Goal: Task Accomplishment & Management: Manage account settings

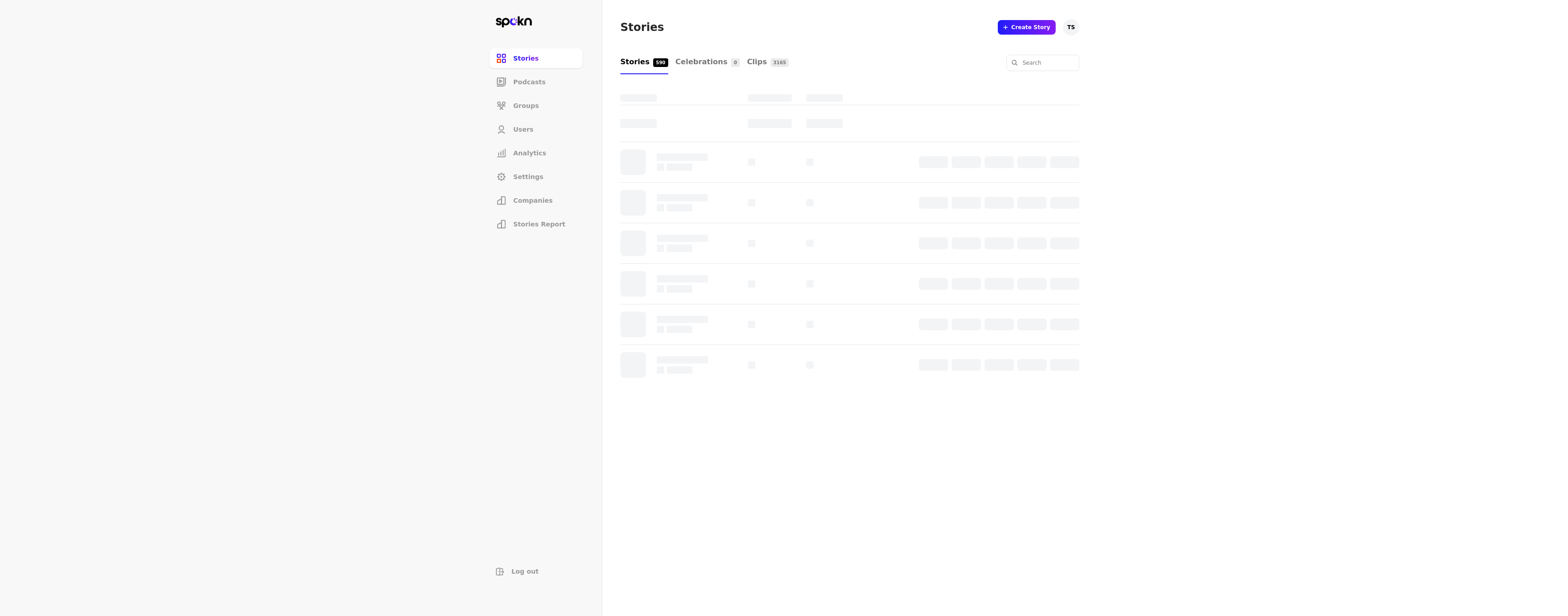
click at [517, 130] on span "Users" at bounding box center [523, 129] width 20 height 9
click at [992, 24] on span "Add new user" at bounding box center [979, 27] width 42 height 7
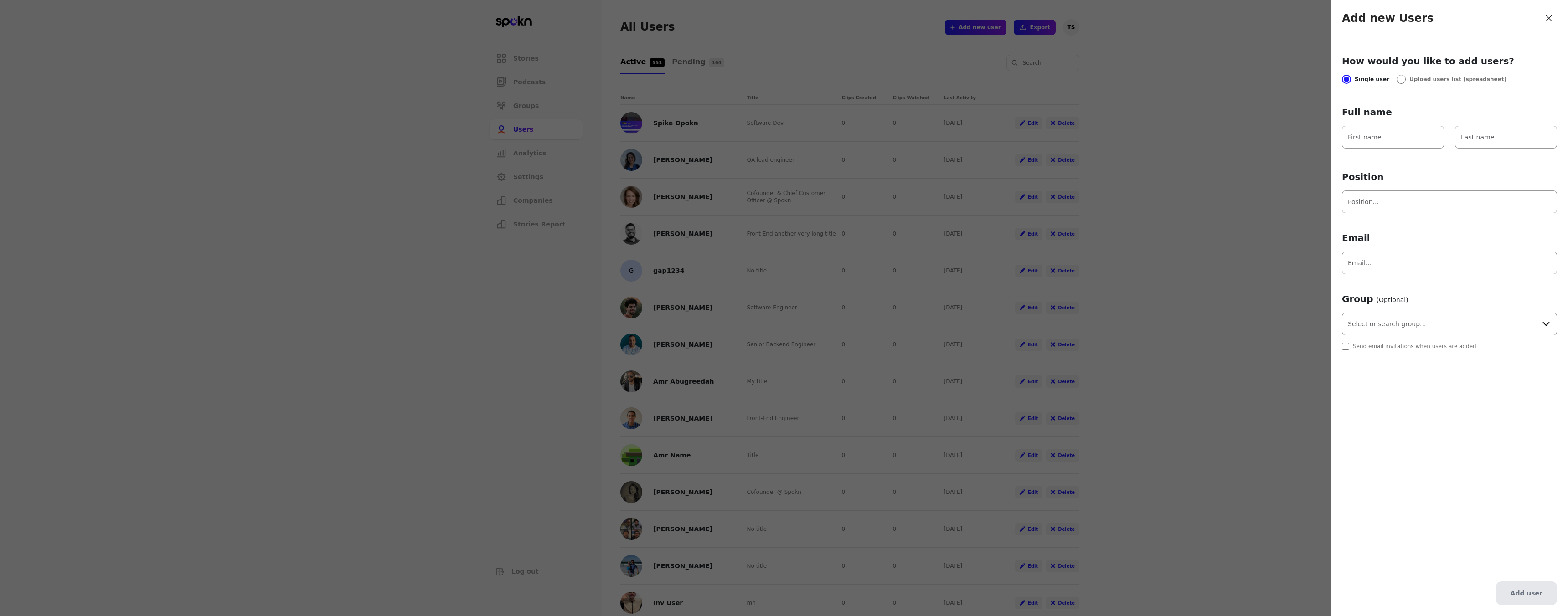
click at [1404, 335] on div "Group (Optional) Send email invitations when users are added" at bounding box center [1449, 321] width 215 height 57
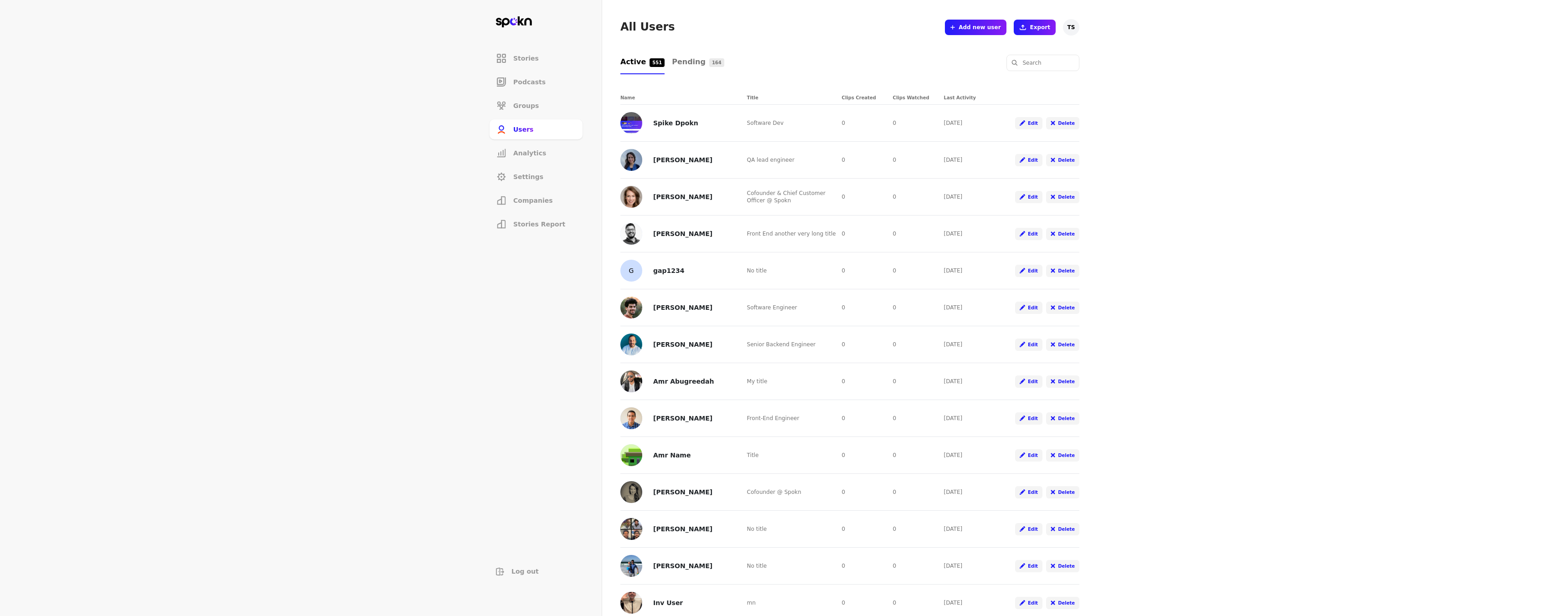
click at [541, 222] on span "Stories Report" at bounding box center [539, 224] width 52 height 9
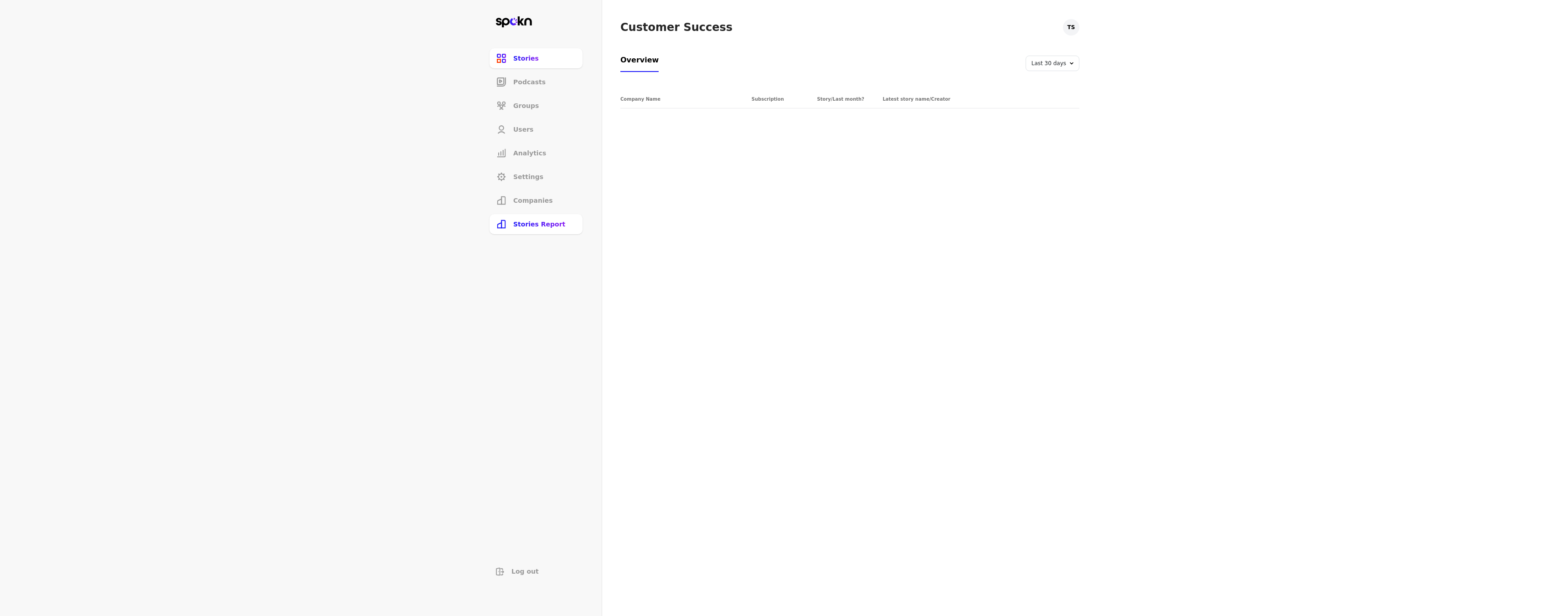
click at [534, 206] on li "Companies" at bounding box center [536, 200] width 93 height 20
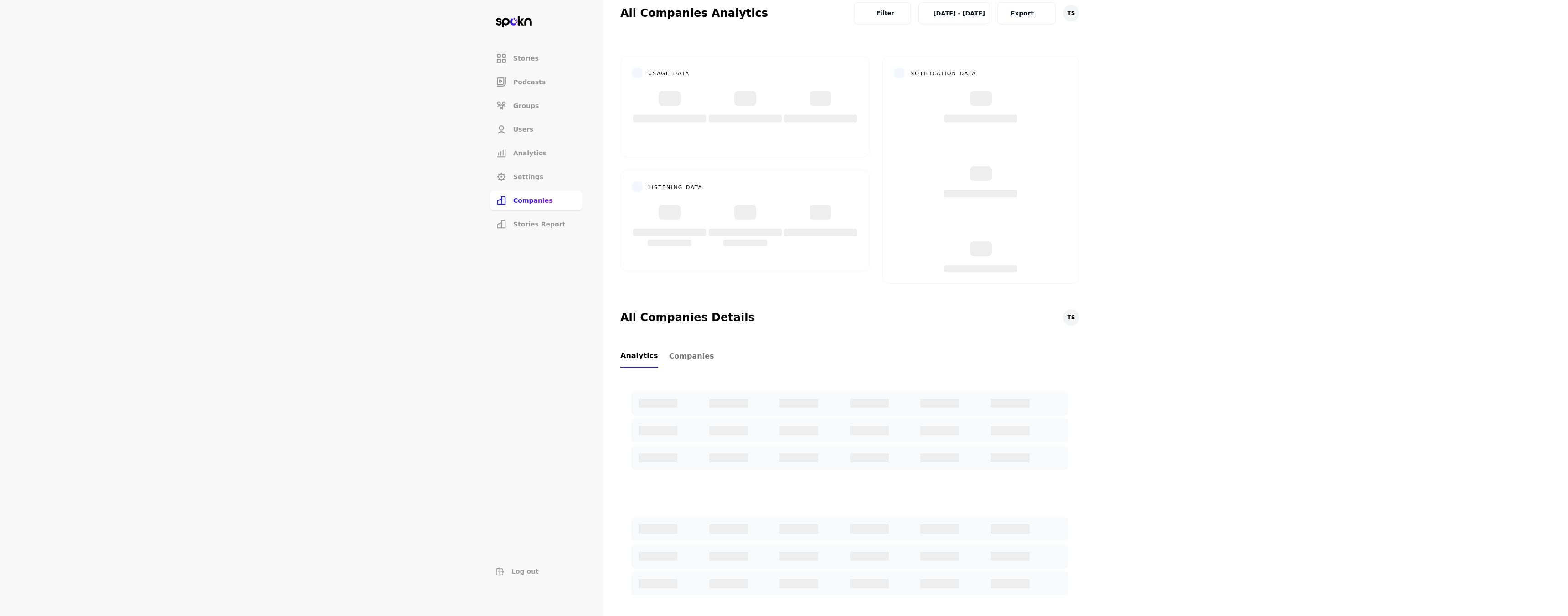
scroll to position [77, 0]
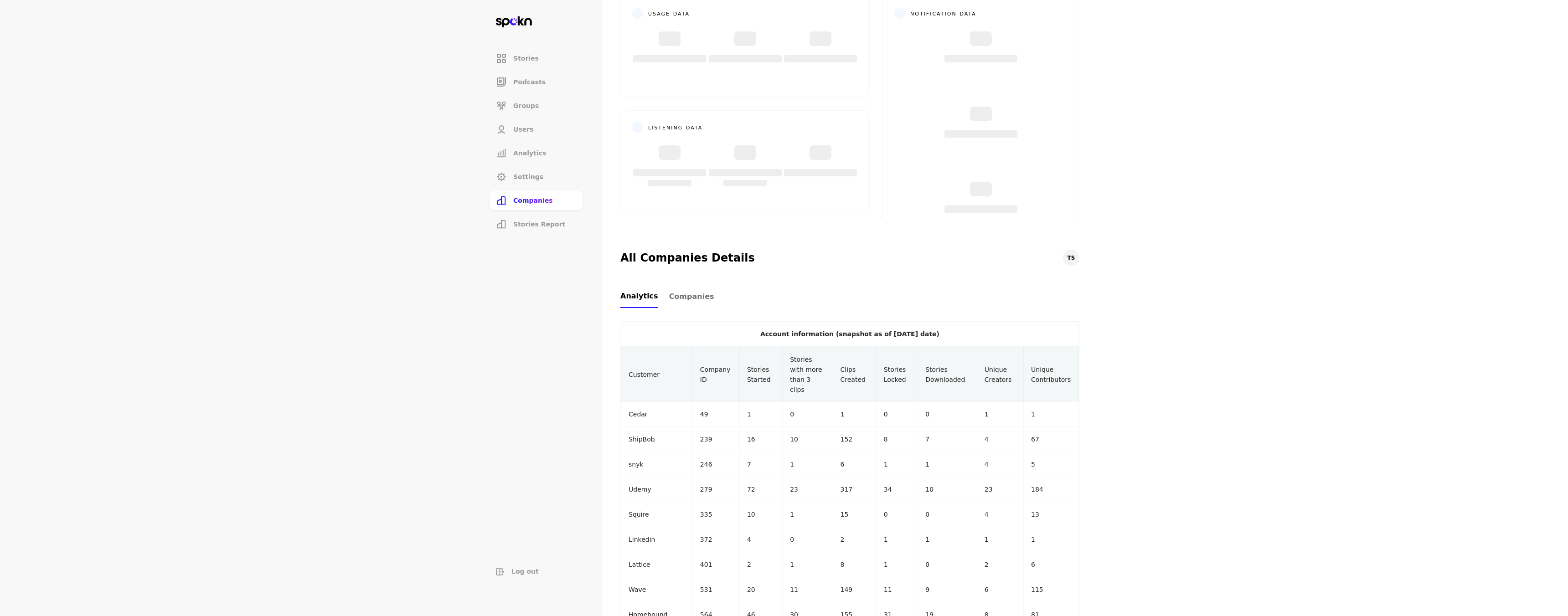
click at [691, 295] on span "Companies" at bounding box center [691, 297] width 45 height 11
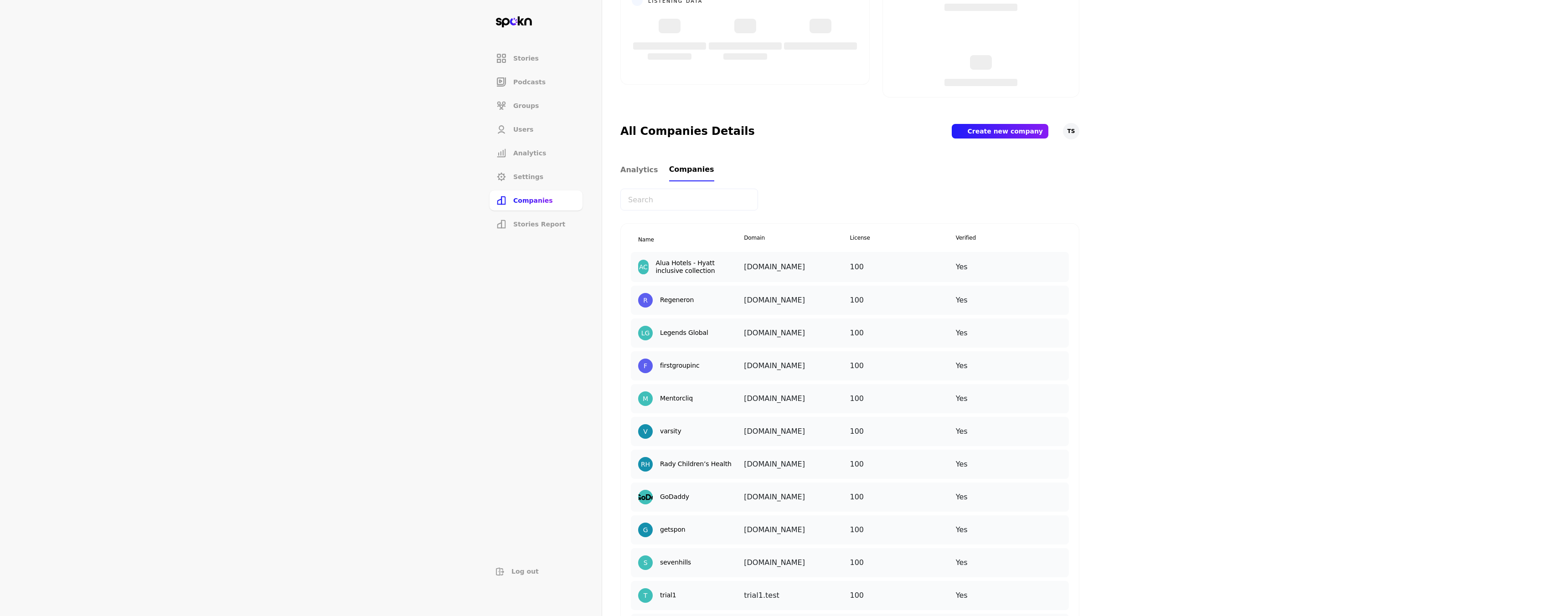
scroll to position [224, 0]
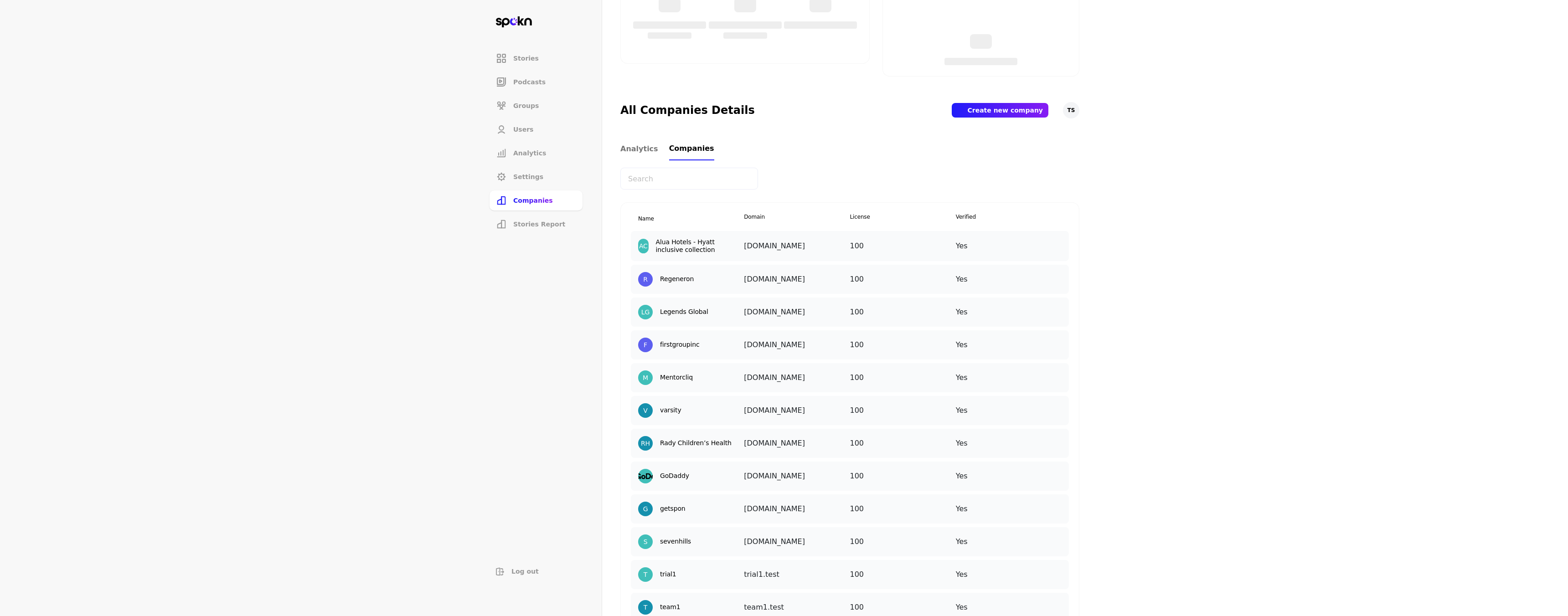
click at [1060, 283] on div at bounding box center [1060, 279] width 0 height 15
click at [1060, 272] on img at bounding box center [1060, 272] width 0 height 0
click at [1034, 319] on p "Manage Users" at bounding box center [1055, 318] width 45 height 10
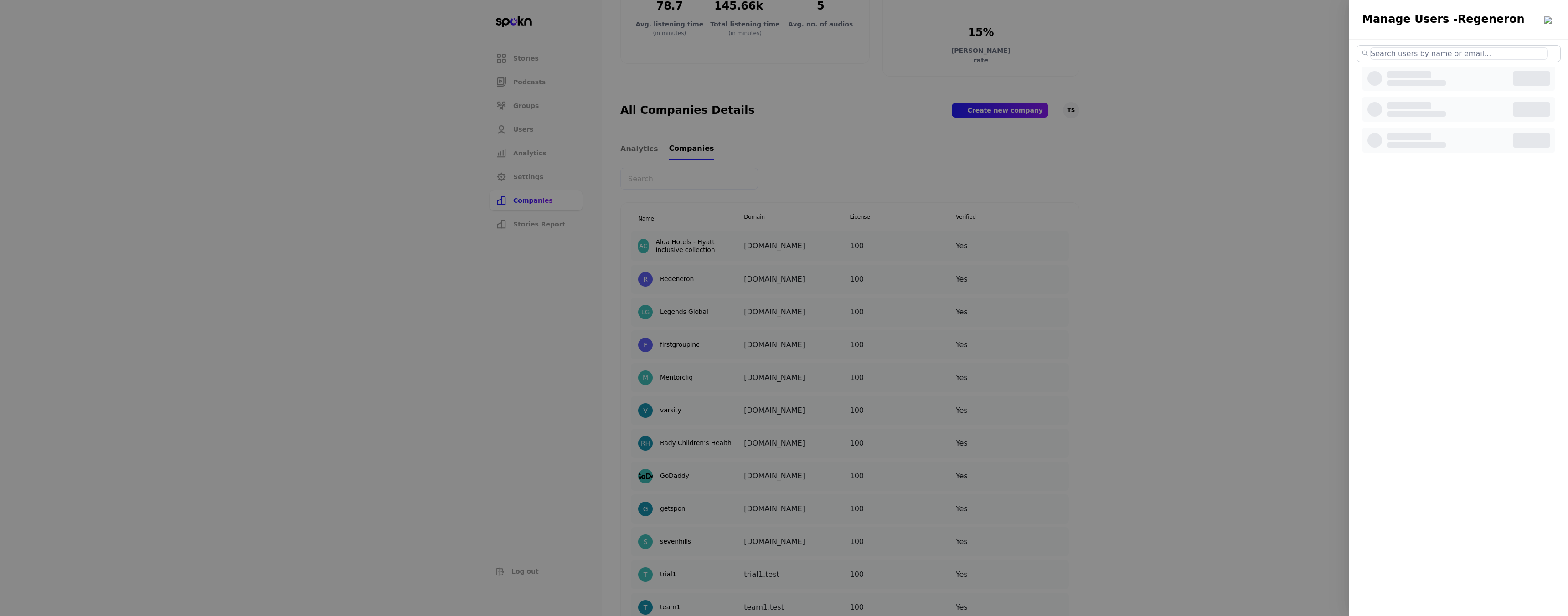
select select "3"
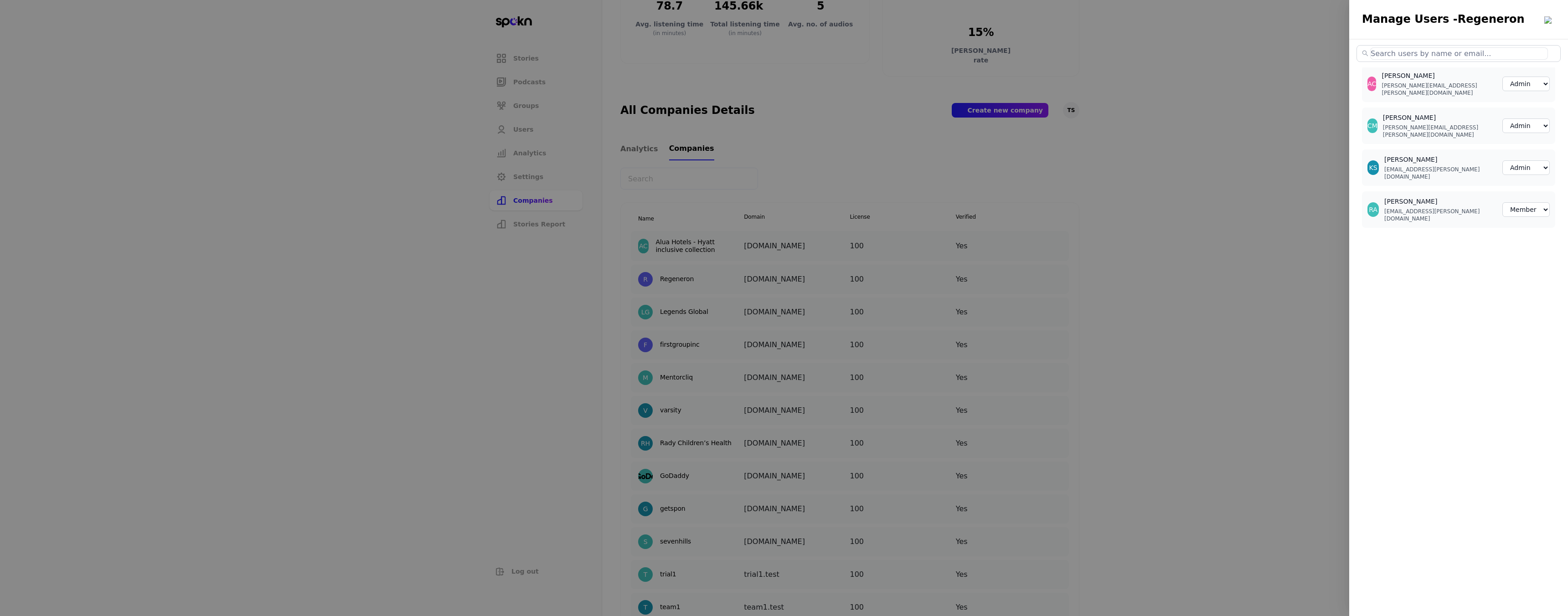
click at [1007, 241] on div at bounding box center [784, 308] width 1568 height 616
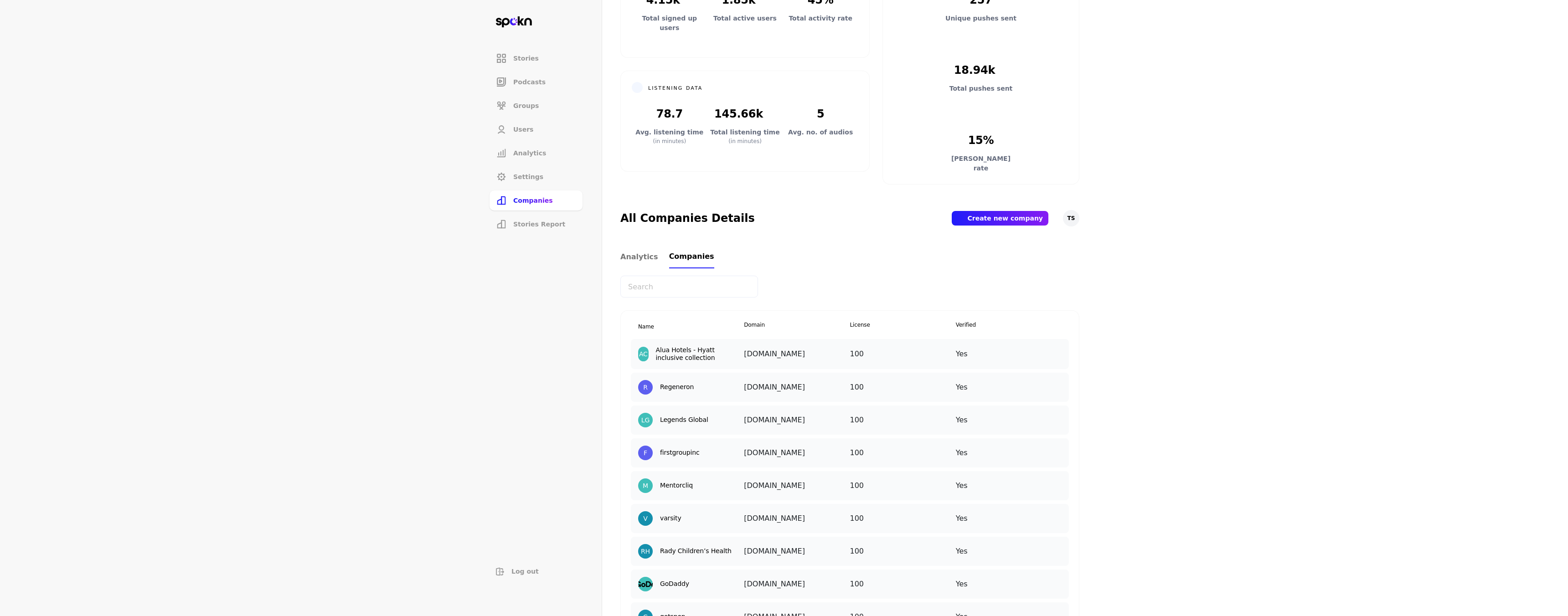
scroll to position [119, 0]
click at [1060, 344] on img at bounding box center [1060, 344] width 0 height 0
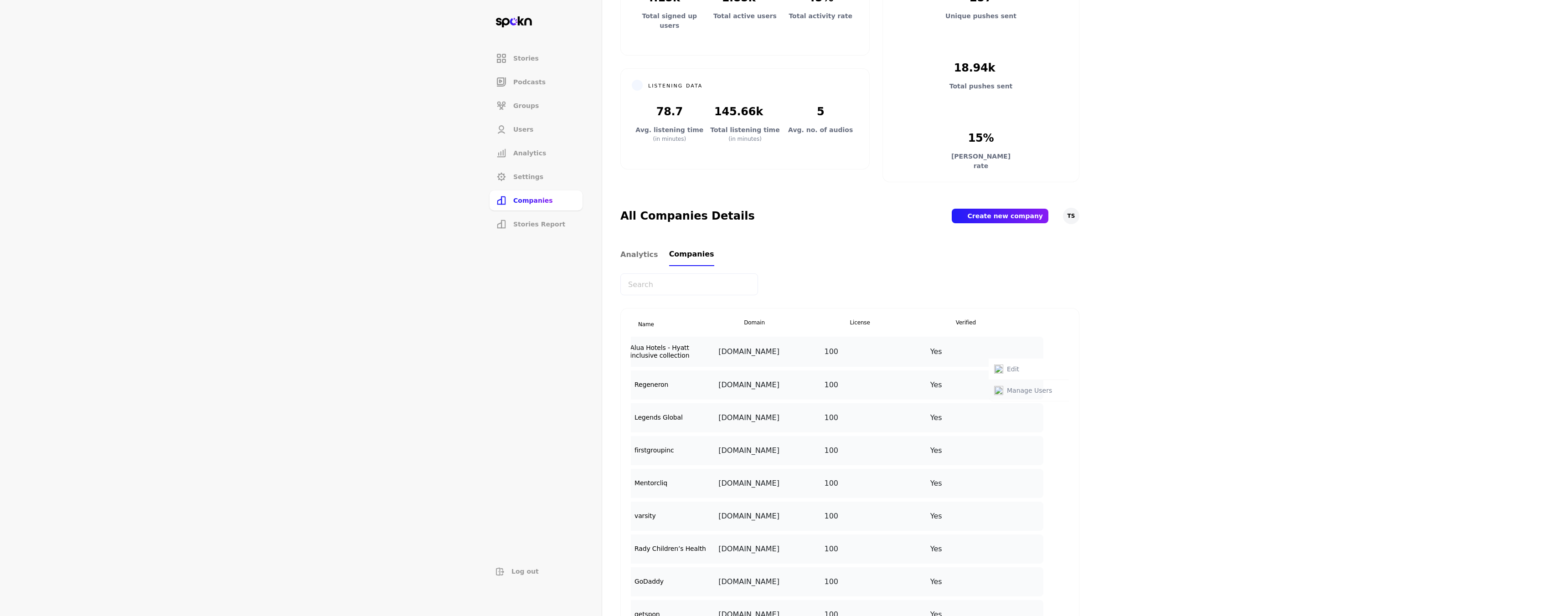
scroll to position [0, 0]
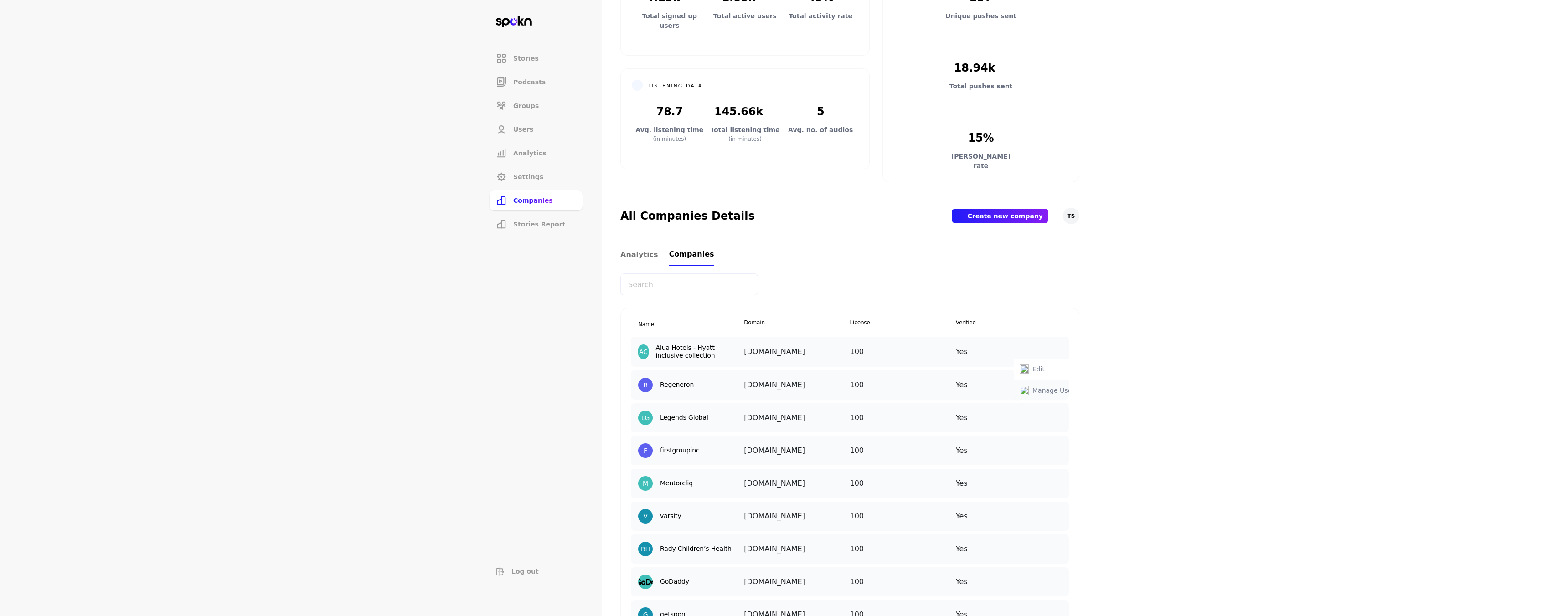
click at [983, 290] on div at bounding box center [850, 284] width 459 height 22
click at [1060, 378] on img at bounding box center [1060, 378] width 0 height 0
click at [1060, 444] on img at bounding box center [1060, 444] width 0 height 0
click at [982, 371] on div "R Regeneron regeneron.com 100 Yes Edit Manage Users" at bounding box center [850, 385] width 438 height 29
click at [621, 253] on span "Analytics" at bounding box center [639, 255] width 38 height 11
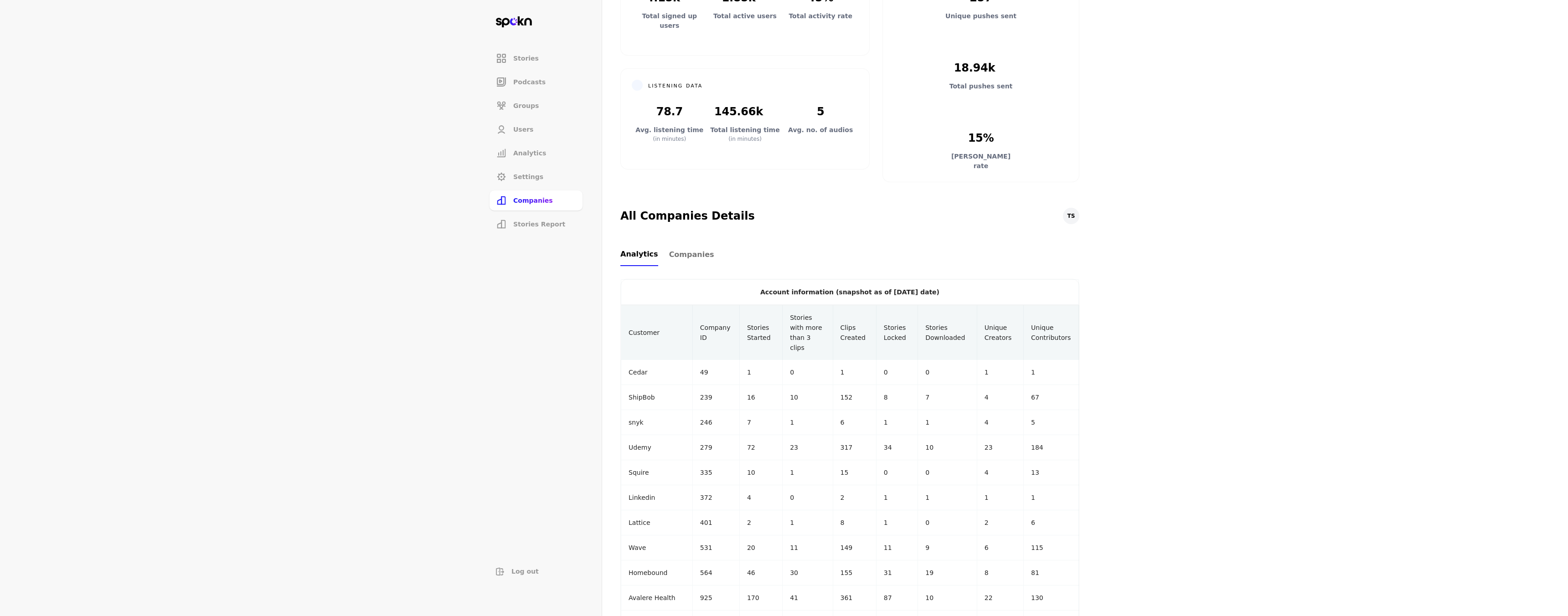
click at [687, 255] on span "Companies" at bounding box center [691, 255] width 45 height 11
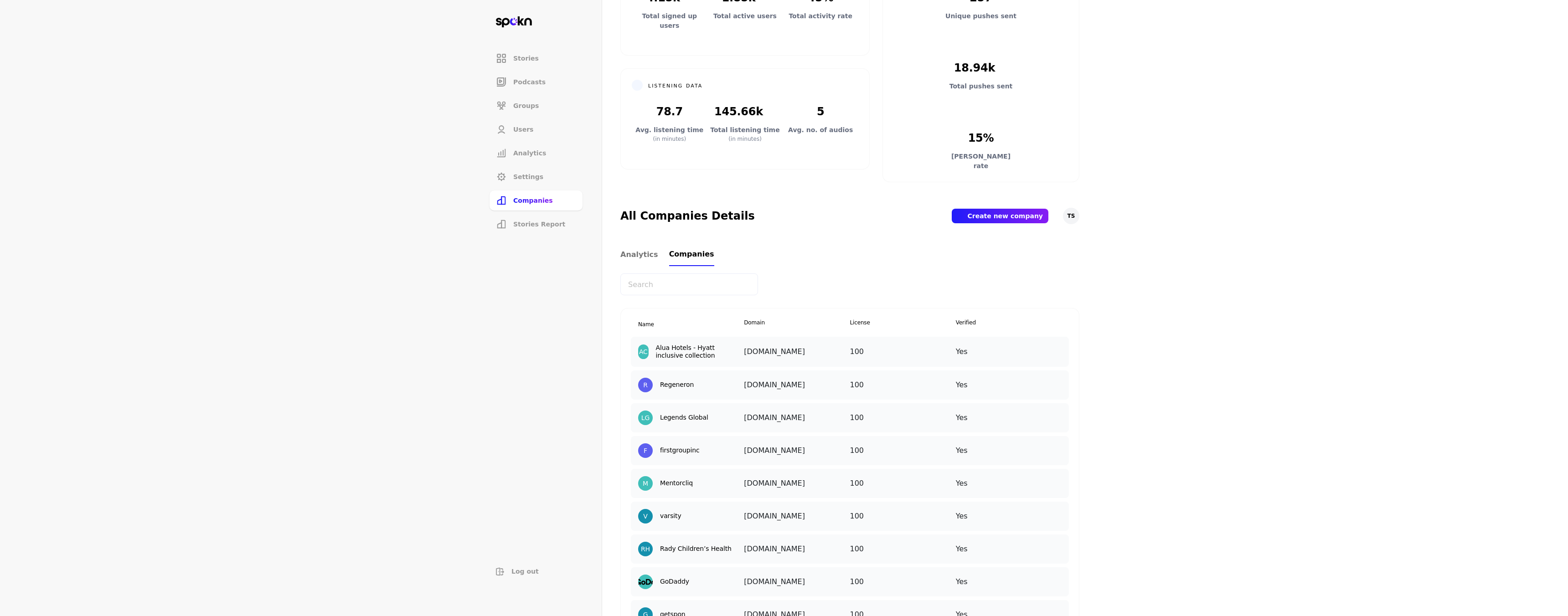
click at [1060, 378] on img at bounding box center [1060, 378] width 0 height 0
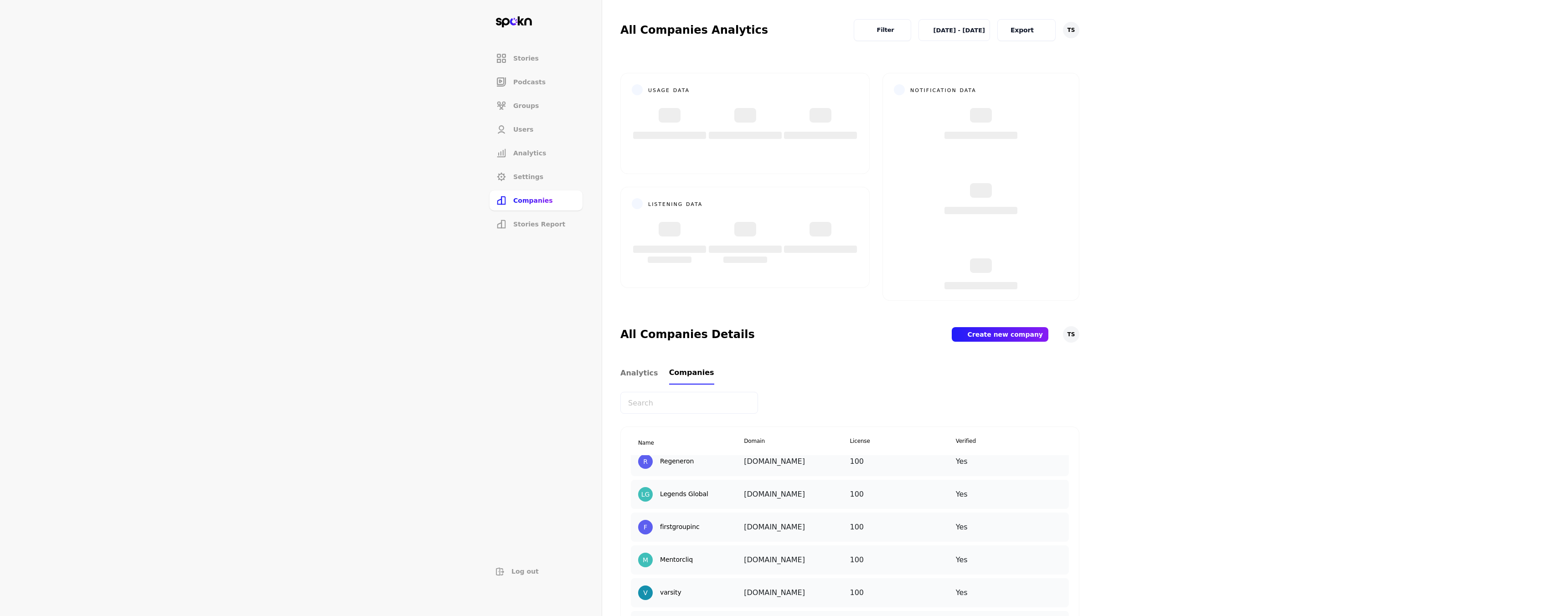
scroll to position [105, 0]
click at [1060, 490] on img at bounding box center [1060, 490] width 0 height 0
click at [1032, 556] on p "Add New User" at bounding box center [1054, 558] width 44 height 10
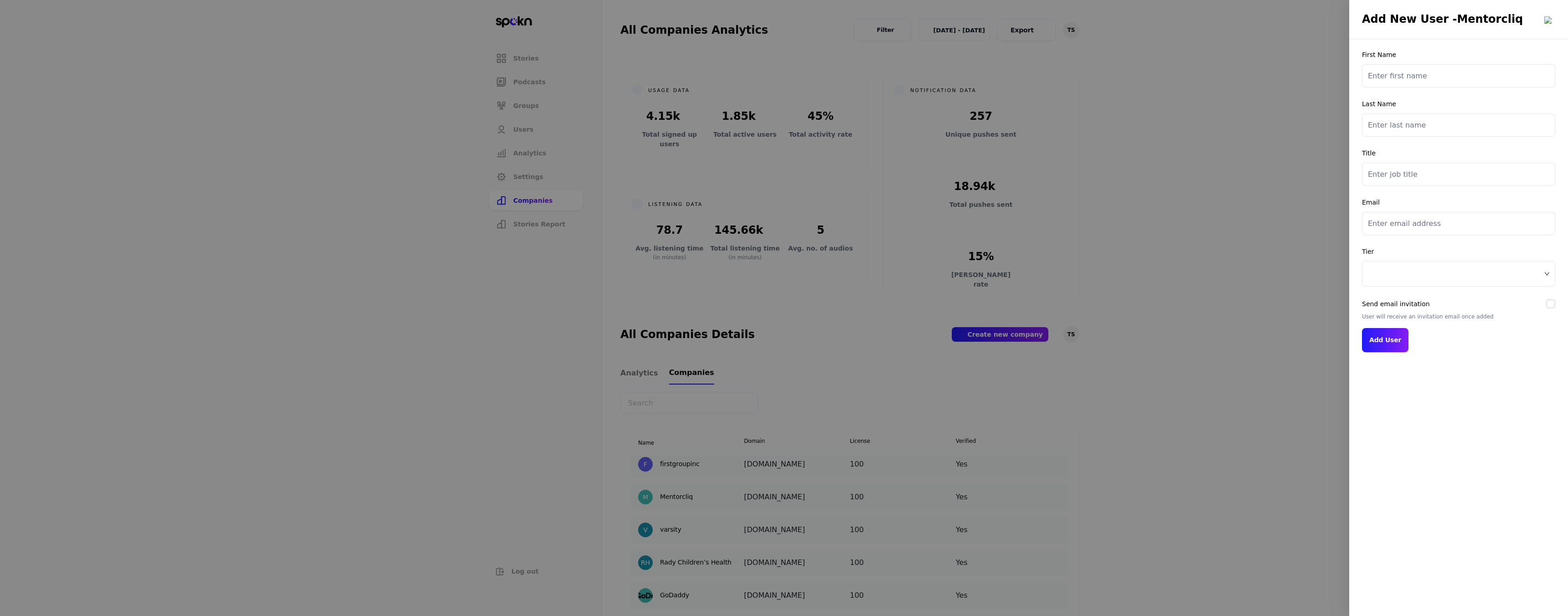
click at [1405, 276] on span at bounding box center [1458, 274] width 181 height 13
click at [1136, 290] on div at bounding box center [784, 308] width 1568 height 616
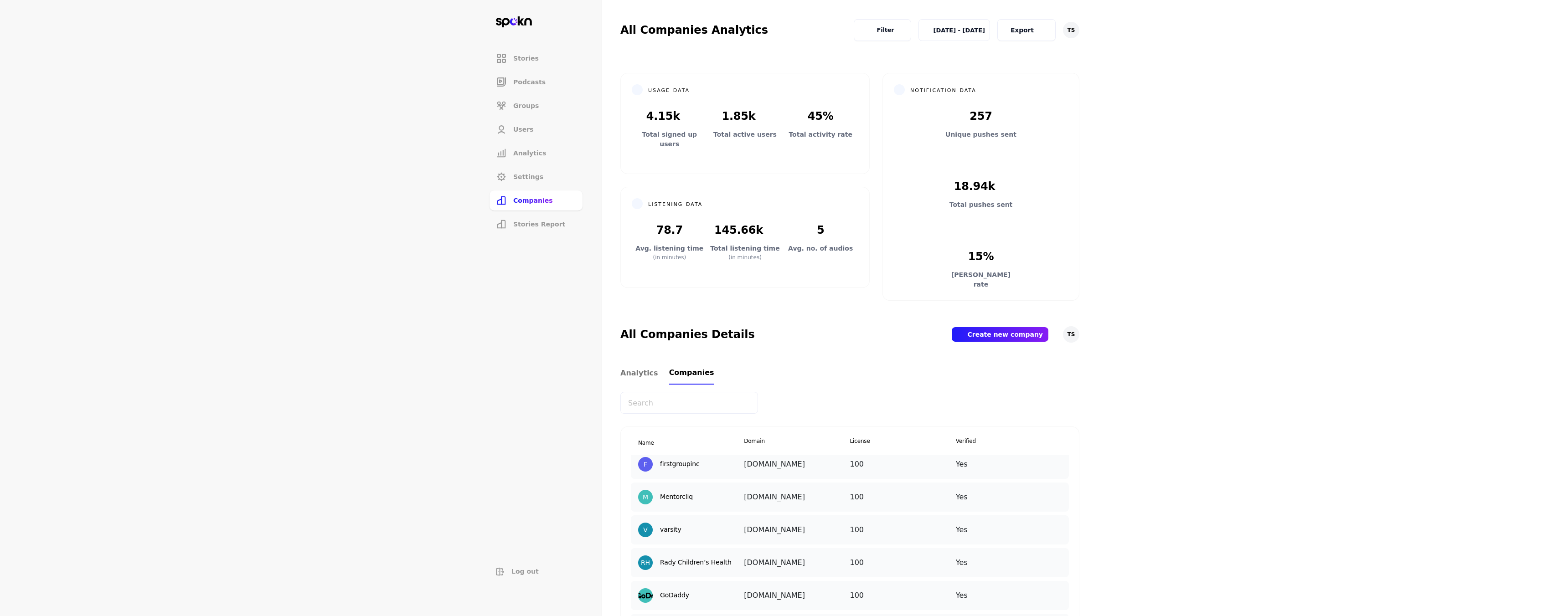
click at [1060, 523] on img at bounding box center [1060, 523] width 0 height 0
click at [1032, 567] on p "Manage Users" at bounding box center [1055, 569] width 45 height 10
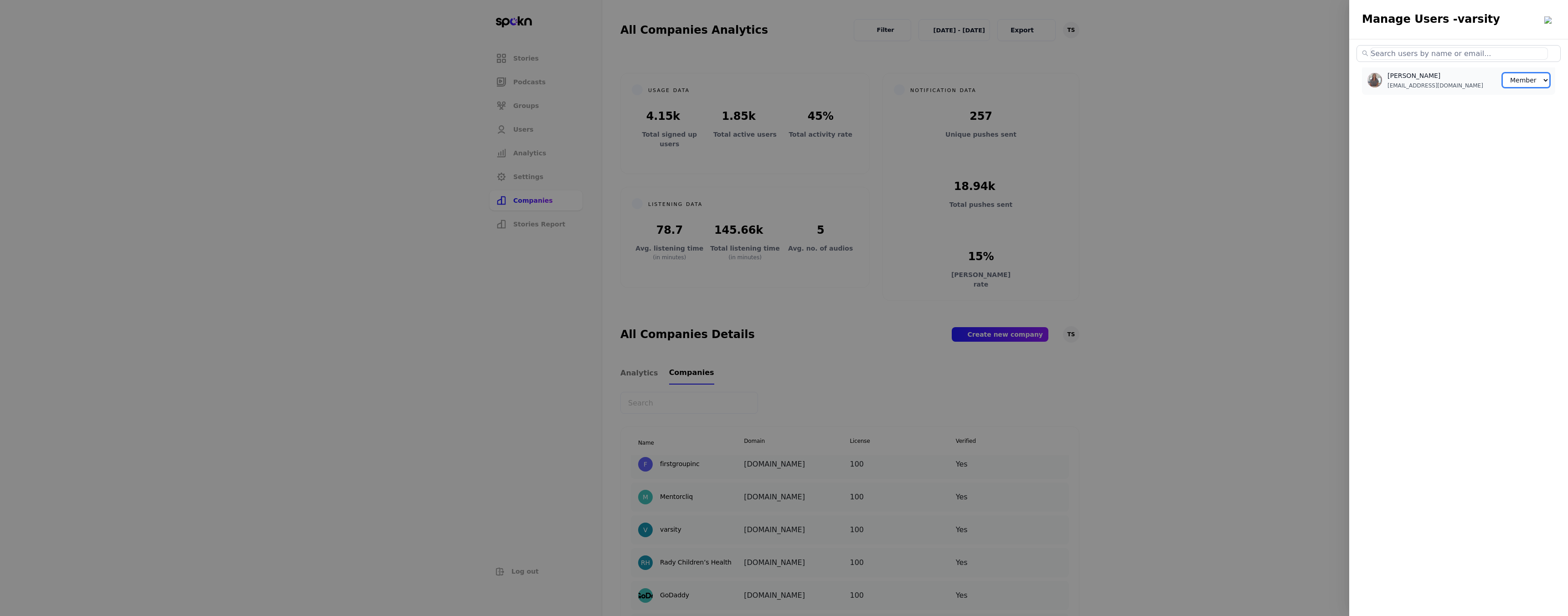
click at [1532, 86] on select "Member Creator Admin" at bounding box center [1526, 80] width 47 height 15
click at [1055, 499] on div at bounding box center [784, 308] width 1568 height 616
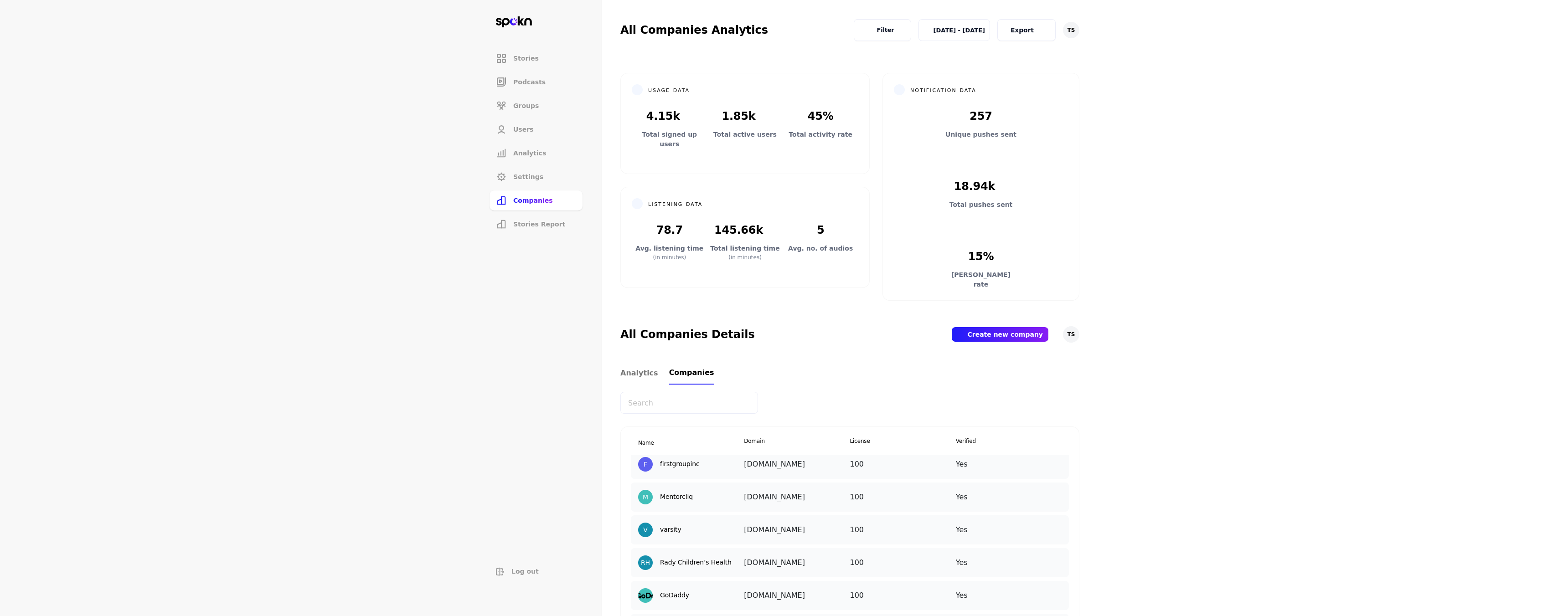
click at [1060, 490] on img at bounding box center [1060, 490] width 0 height 0
click at [1032, 559] on p "Add New User" at bounding box center [1054, 558] width 44 height 10
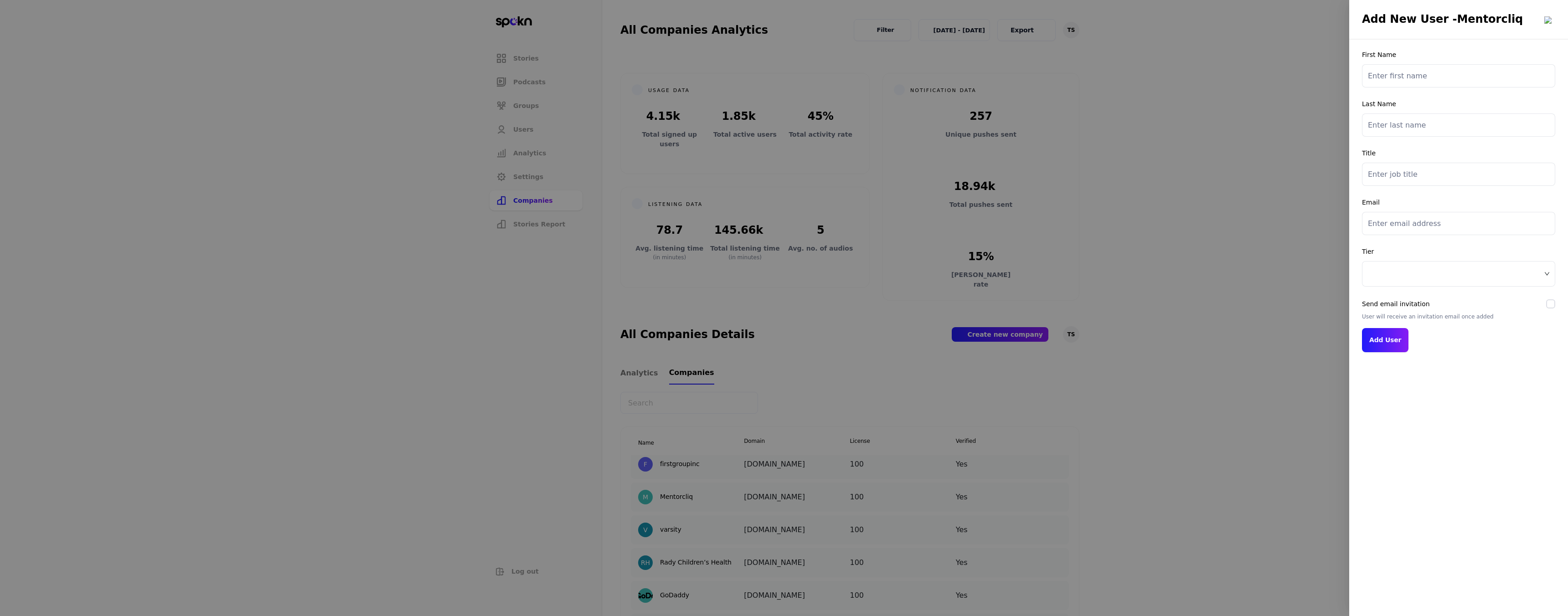
click at [1401, 82] on input "text" at bounding box center [1459, 76] width 194 height 23
click at [1393, 127] on input "text" at bounding box center [1459, 125] width 194 height 23
click at [1385, 166] on input "text" at bounding box center [1459, 174] width 194 height 23
click at [1384, 218] on input "email" at bounding box center [1459, 223] width 194 height 23
click at [1370, 269] on span at bounding box center [1458, 274] width 181 height 13
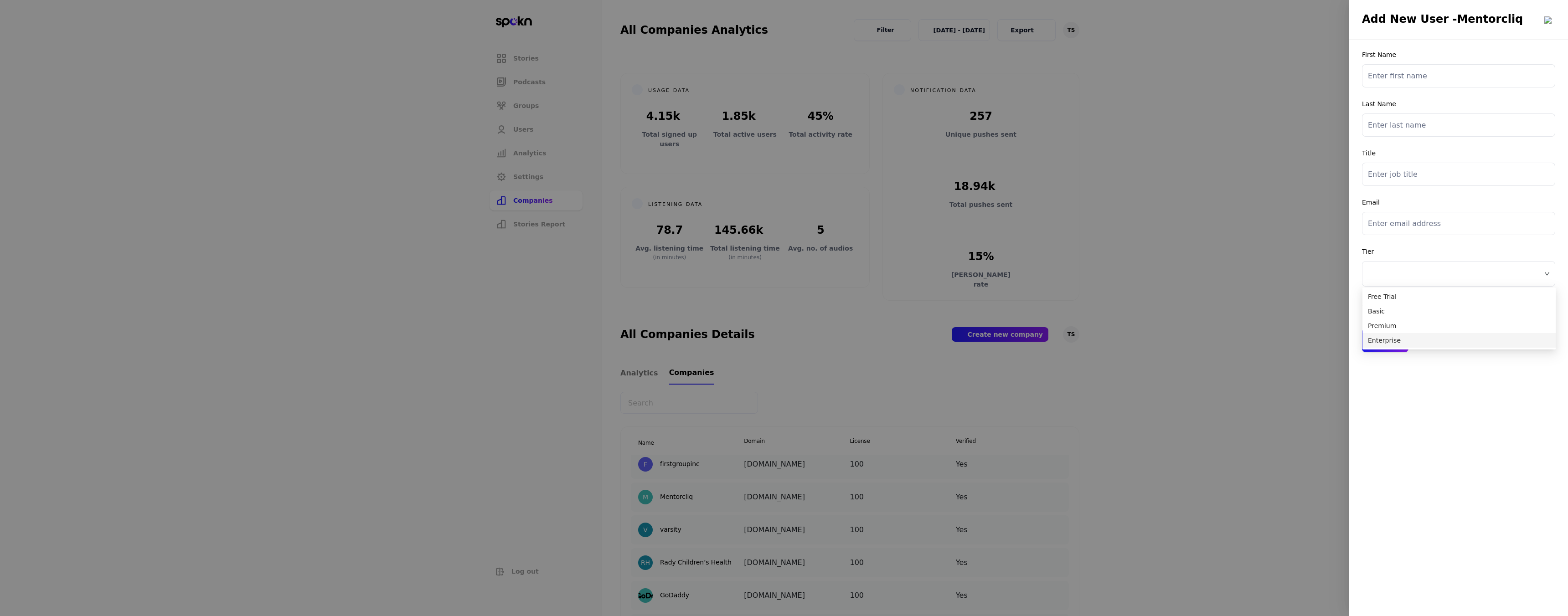
click at [1255, 447] on div at bounding box center [784, 308] width 1568 height 616
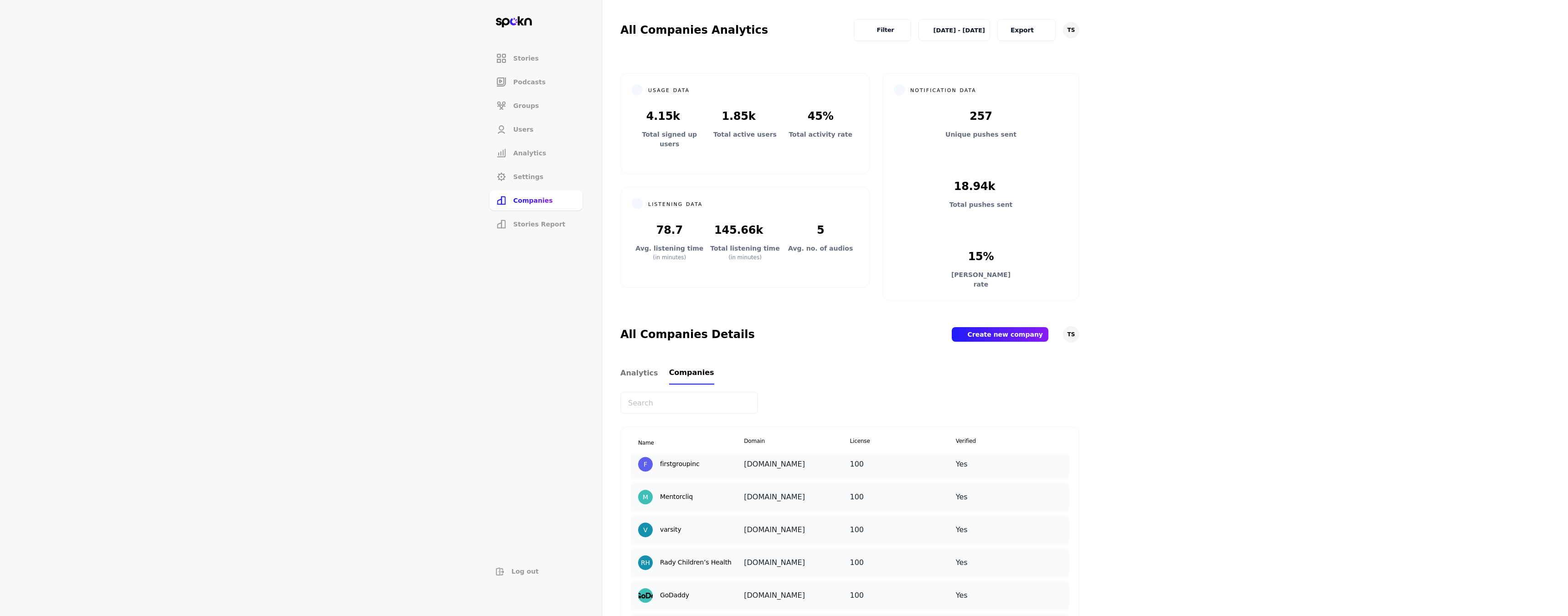
click at [1060, 490] on img at bounding box center [1060, 490] width 0 height 0
click at [1034, 532] on p "Manage Users" at bounding box center [1055, 536] width 45 height 10
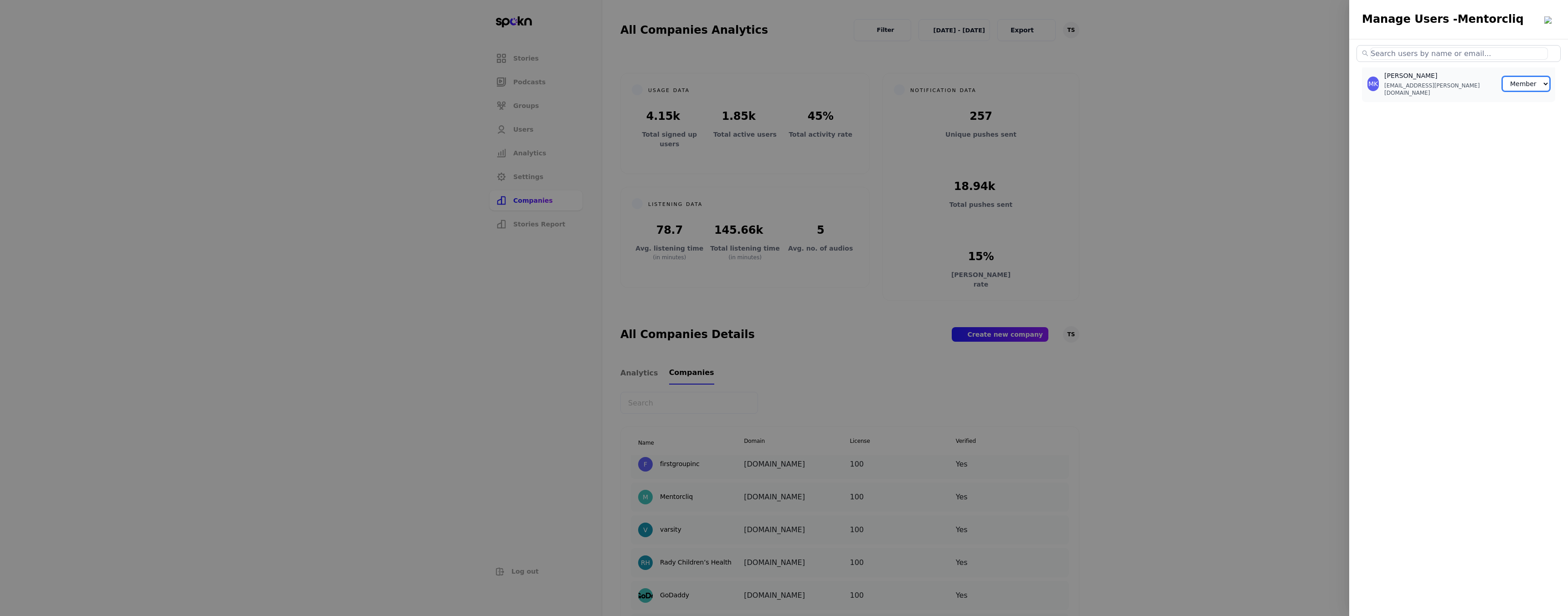
click at [1535, 82] on select "Member Creator Admin" at bounding box center [1526, 84] width 47 height 15
click at [1538, 80] on select "Member Creator Admin" at bounding box center [1526, 84] width 47 height 15
click at [1068, 373] on div at bounding box center [784, 308] width 1568 height 616
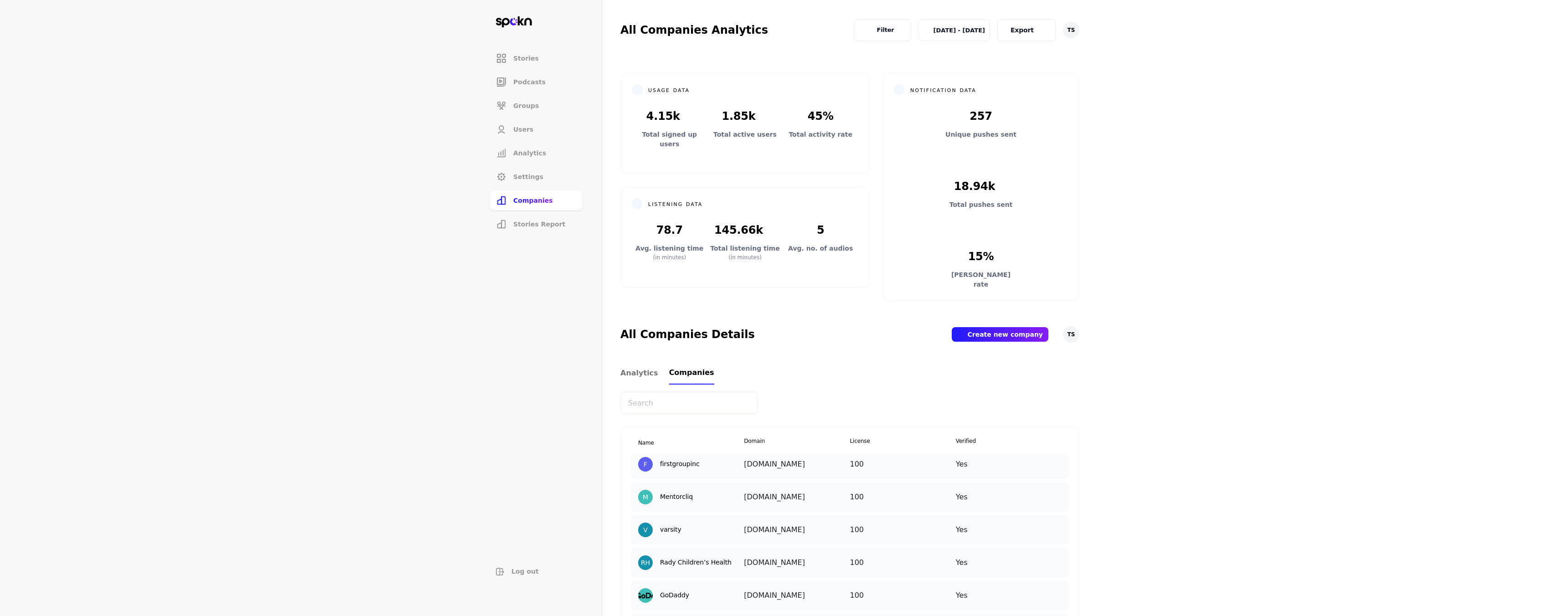
click at [1060, 457] on img at bounding box center [1060, 457] width 0 height 0
click at [1035, 523] on p "Add New User" at bounding box center [1054, 525] width 44 height 10
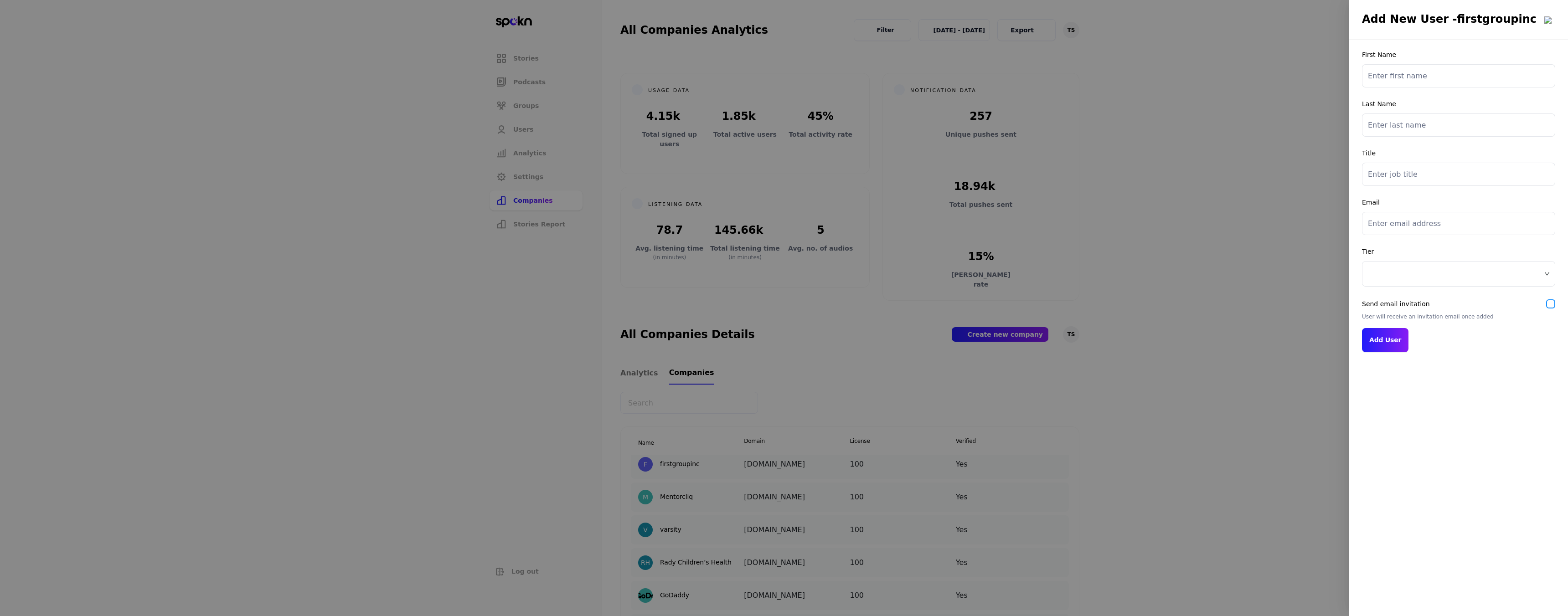
click at [1550, 305] on input "checkbox" at bounding box center [1550, 304] width 9 height 9
checkbox input "false"
click at [1204, 267] on div at bounding box center [784, 308] width 1568 height 616
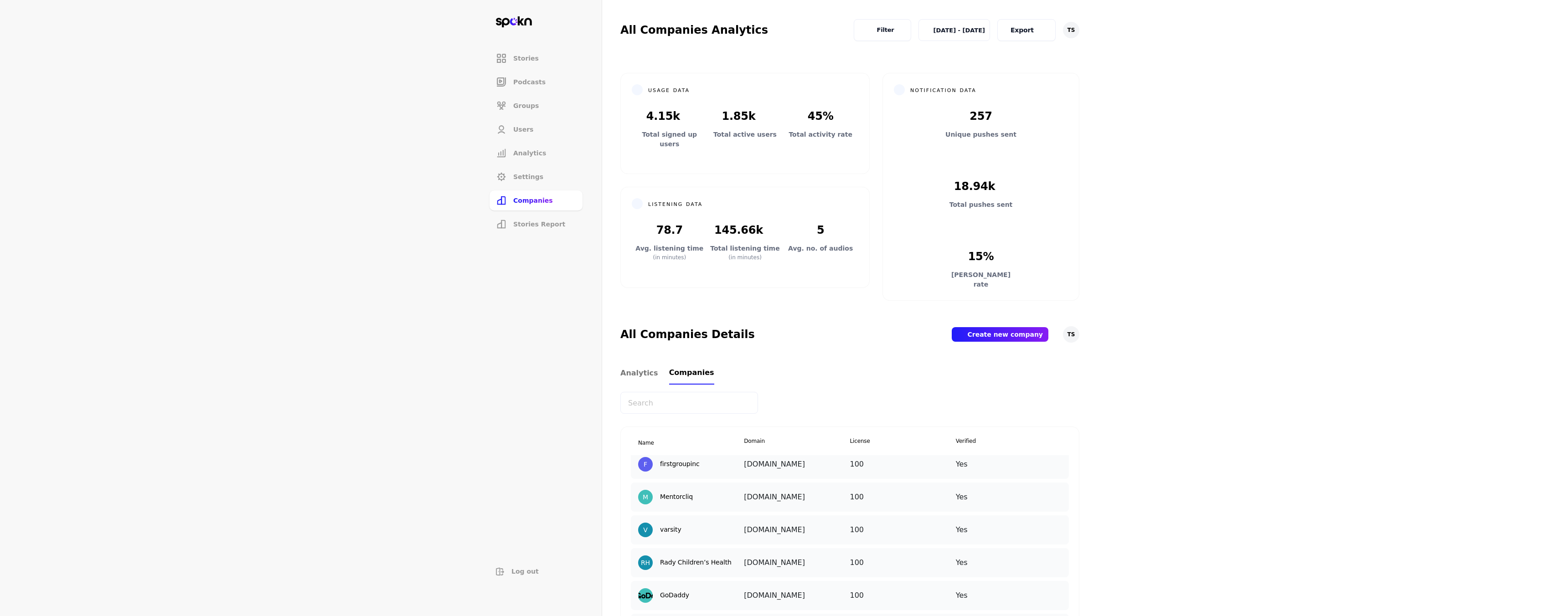
click at [1204, 267] on section "Stories Podcasts Groups Users Analytics Settings Companies Stories Report Log o…" at bounding box center [784, 308] width 1568 height 616
click at [1060, 457] on img at bounding box center [1060, 457] width 0 height 0
click at [1032, 530] on div "Add New User" at bounding box center [1060, 525] width 91 height 21
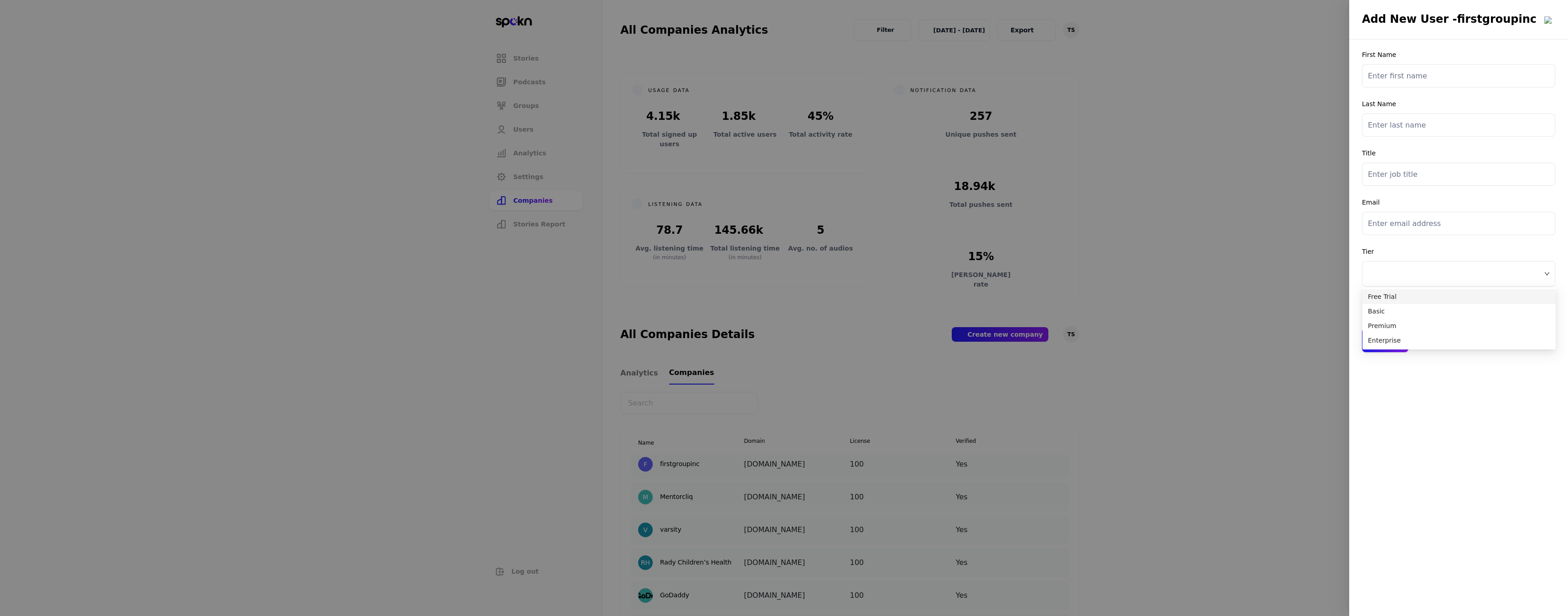
click at [1405, 273] on span at bounding box center [1458, 274] width 181 height 13
click at [772, 289] on div at bounding box center [784, 308] width 1568 height 616
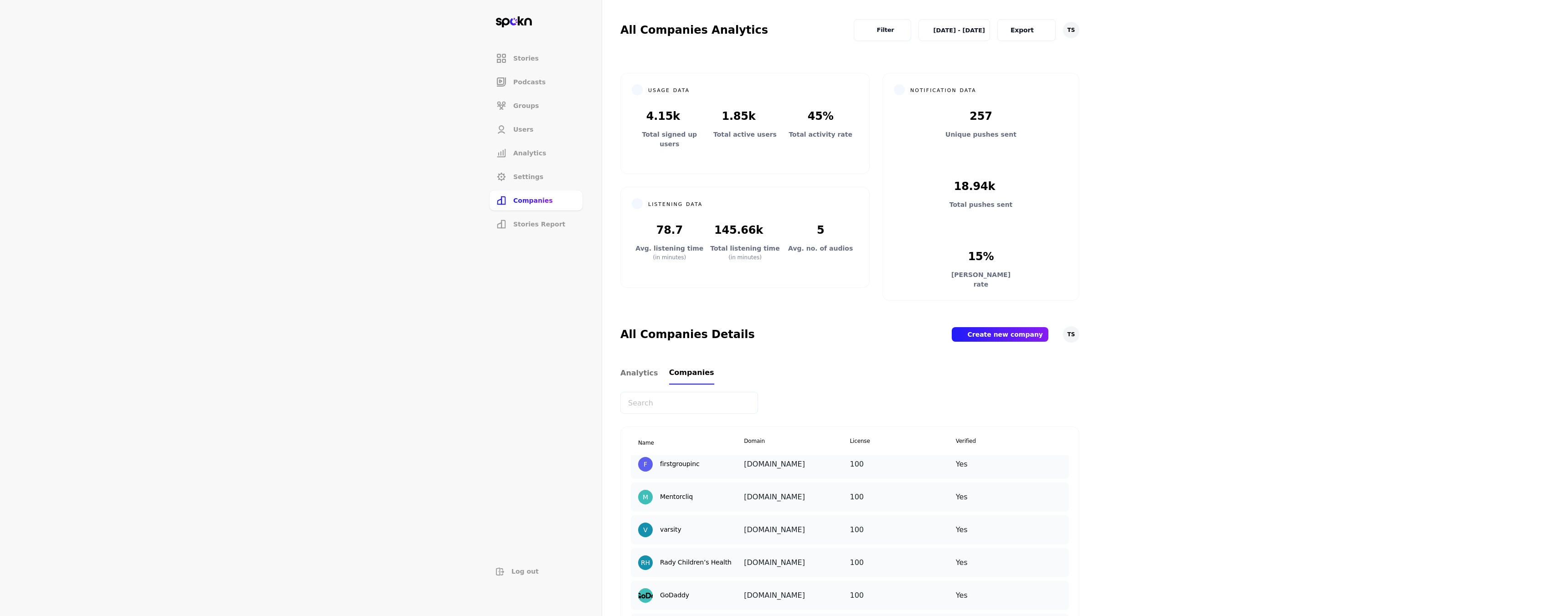
click at [1060, 457] on img at bounding box center [1060, 457] width 0 height 0
click at [1041, 484] on div "Edit" at bounding box center [1060, 481] width 91 height 21
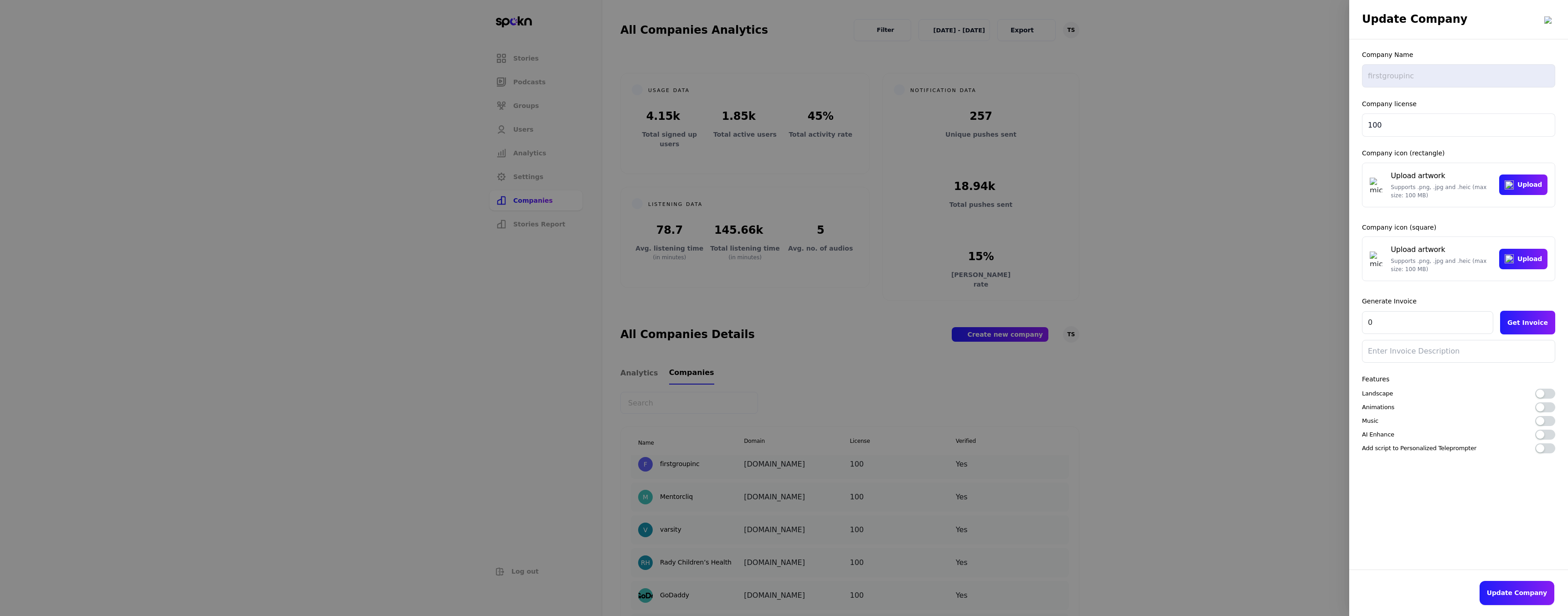
click at [1383, 23] on h2 "Update Company" at bounding box center [1458, 19] width 219 height 39
copy h2 "Update Company"
click at [1258, 266] on div at bounding box center [784, 308] width 1568 height 616
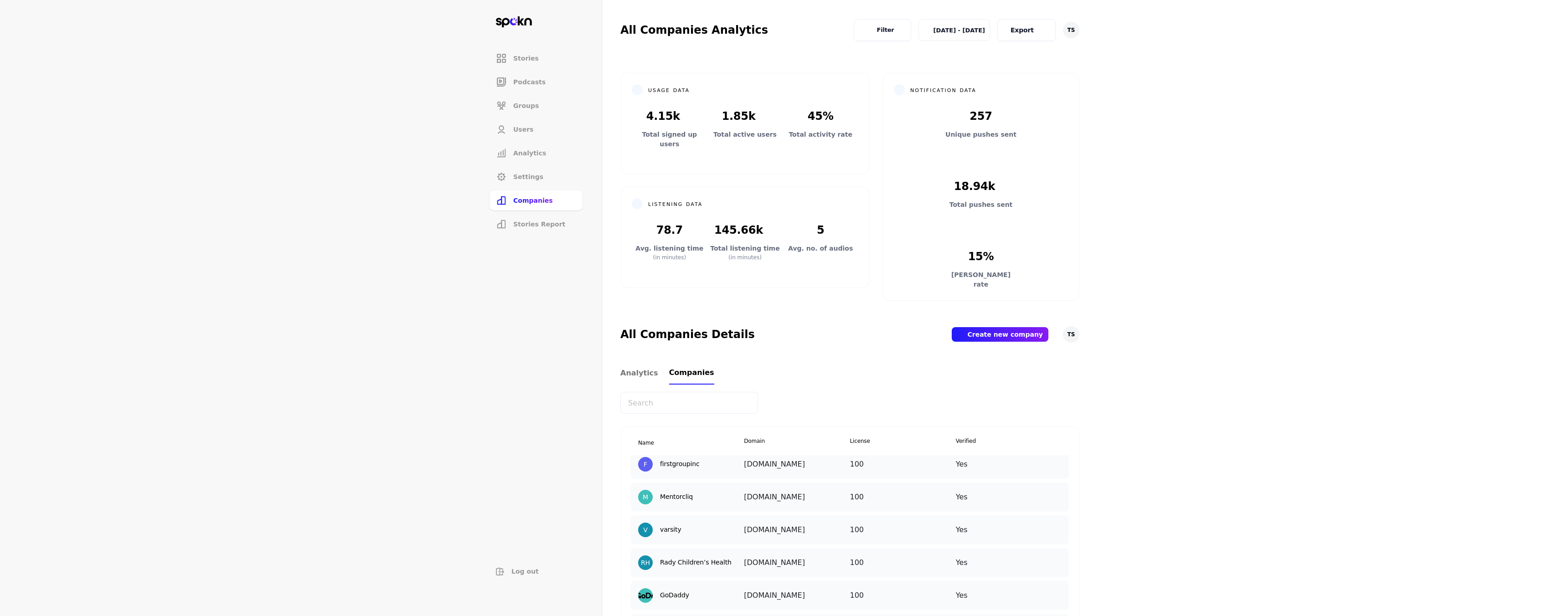
click at [1060, 457] on img at bounding box center [1060, 457] width 0 height 0
click at [1032, 525] on p "Add New User" at bounding box center [1054, 525] width 44 height 10
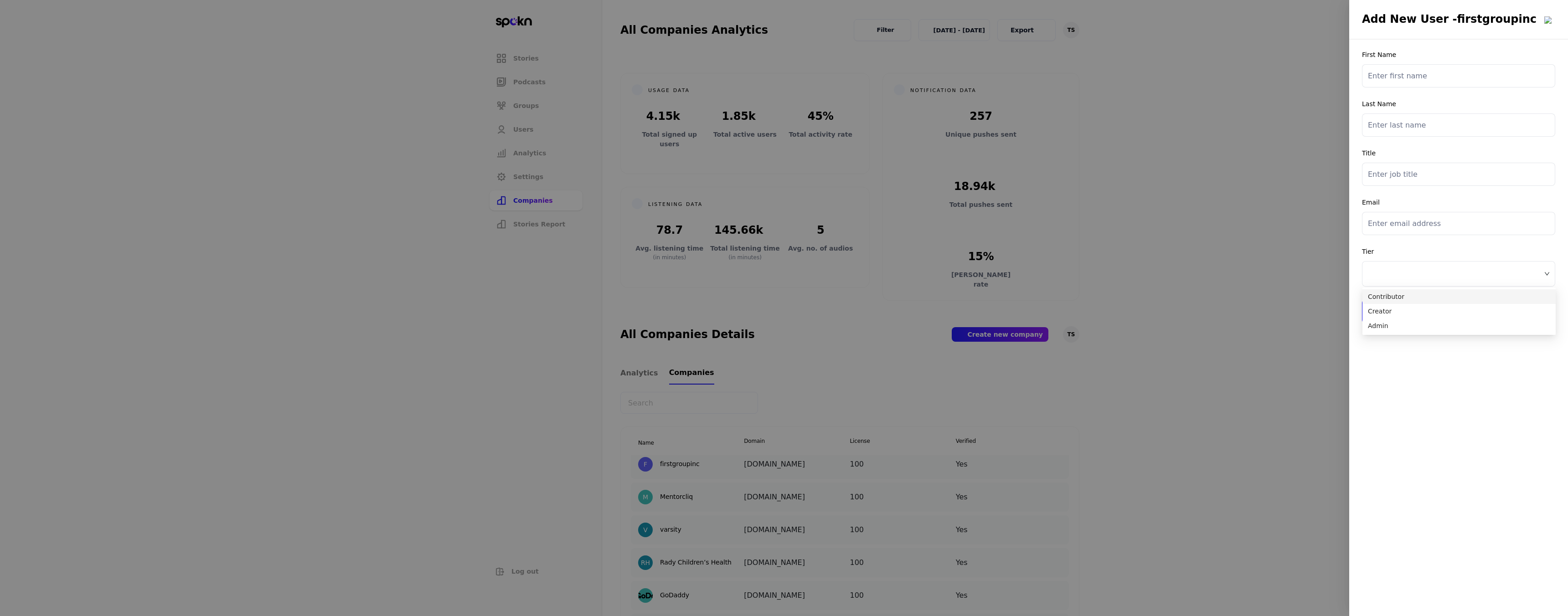
click at [1396, 278] on span at bounding box center [1458, 274] width 181 height 13
click at [1405, 362] on div "First Name Last Name Title Email Tier Add User" at bounding box center [1458, 285] width 219 height 493
click at [847, 211] on div at bounding box center [784, 308] width 1568 height 616
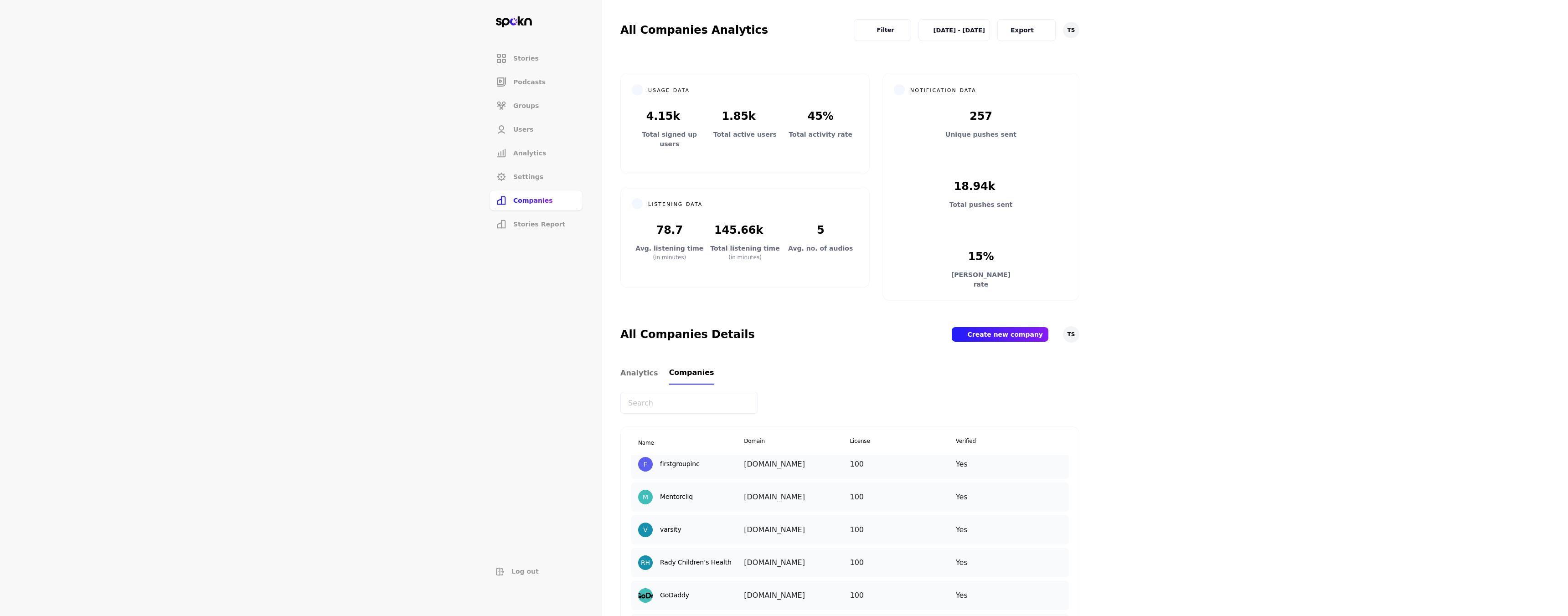
click at [662, 401] on input "text" at bounding box center [689, 403] width 138 height 22
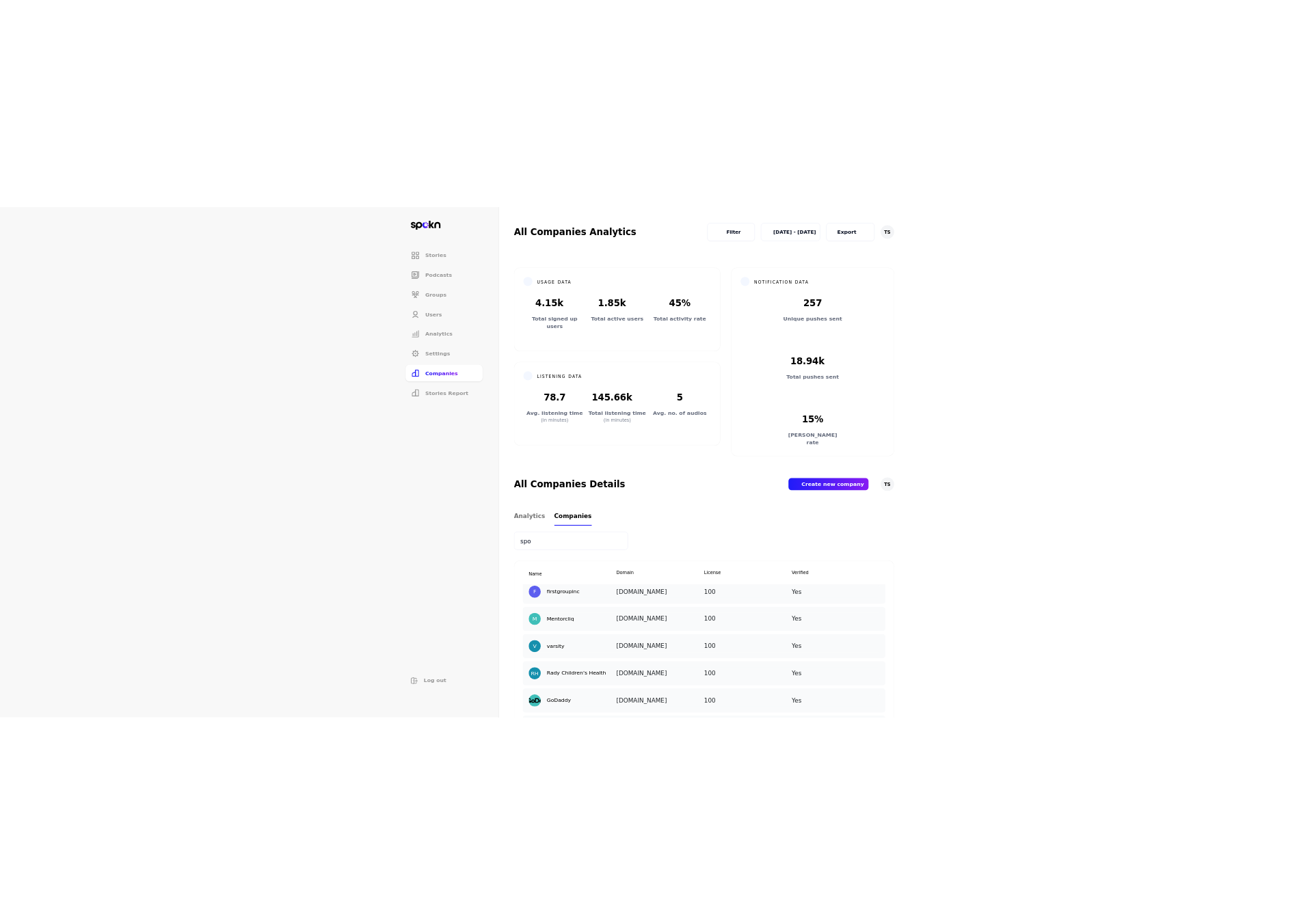
scroll to position [156, 0]
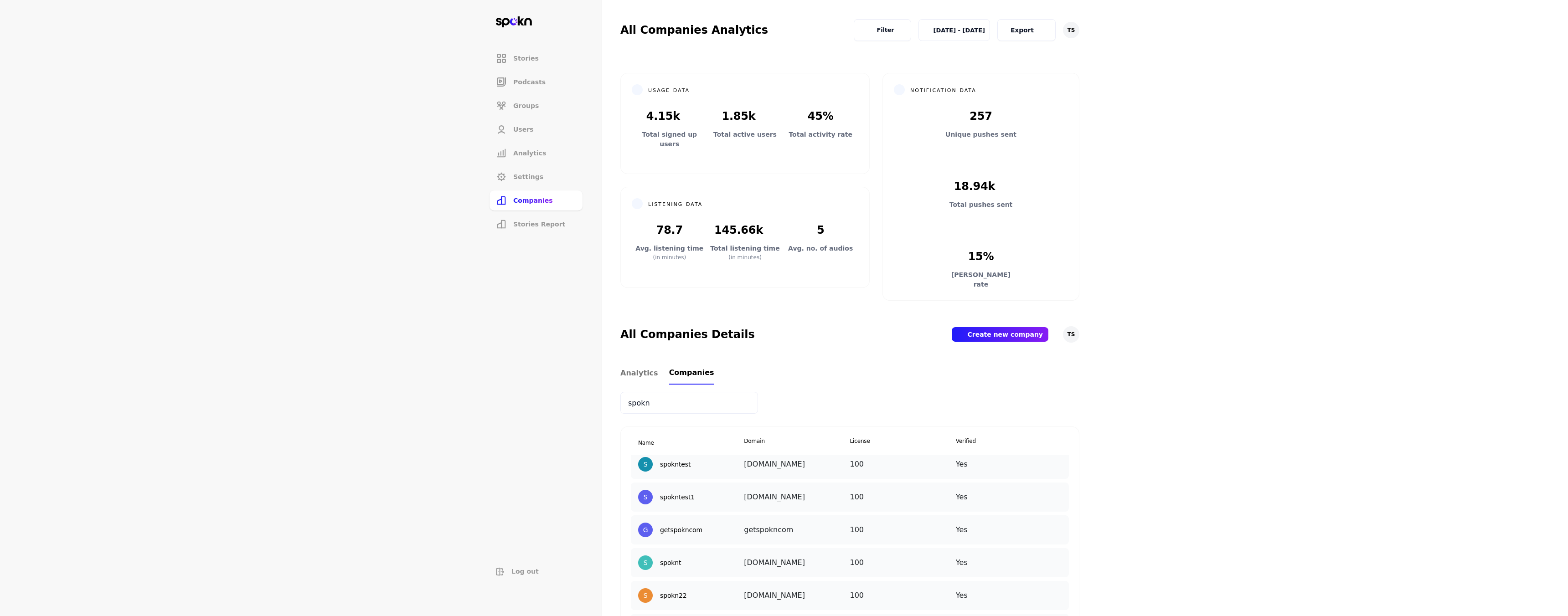
type input "spokn"
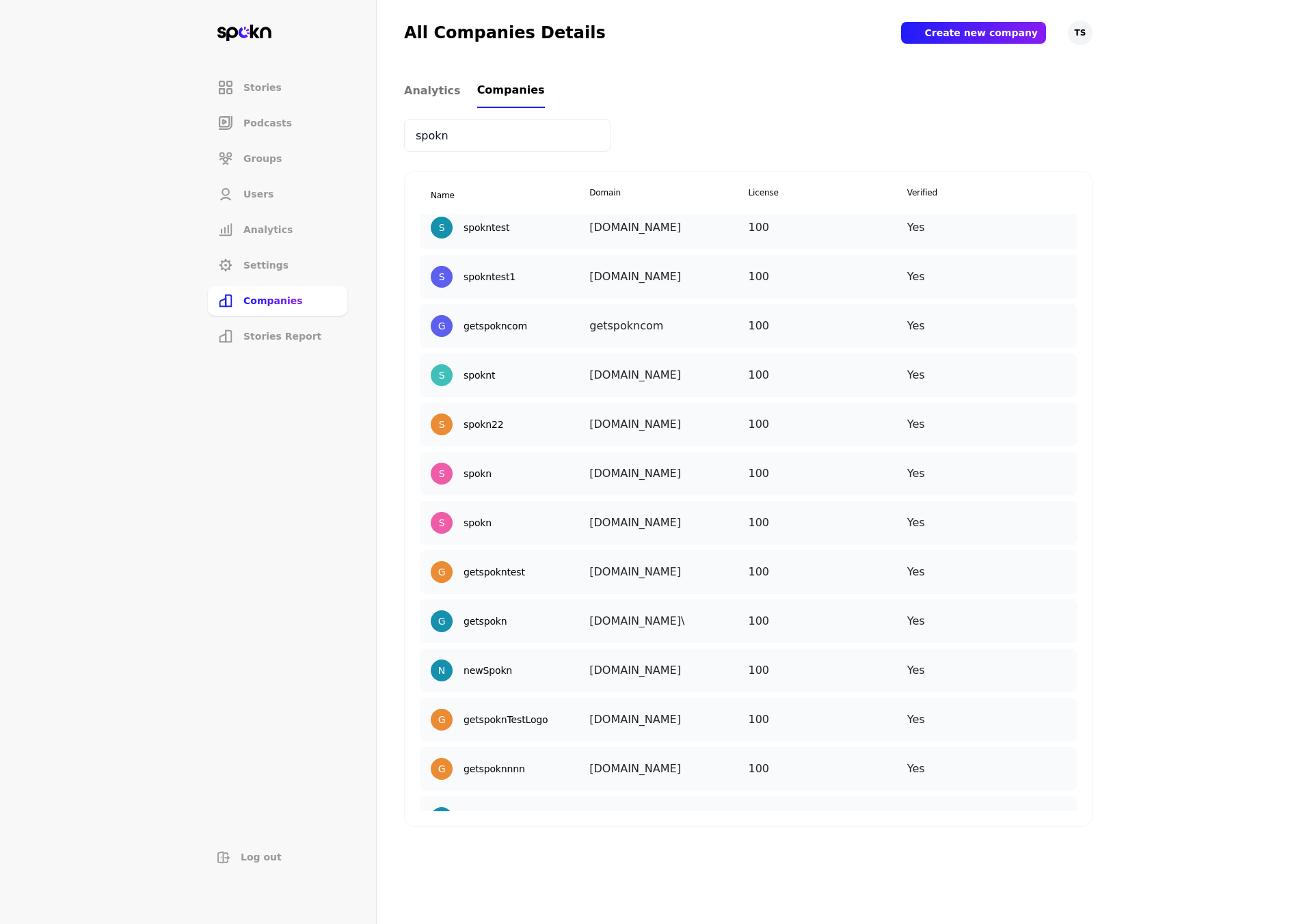
scroll to position [470, 0]
click at [1063, 609] on img at bounding box center [1063, 609] width 0 height 0
click at [1022, 710] on p "Add New User" at bounding box center [1055, 710] width 67 height 15
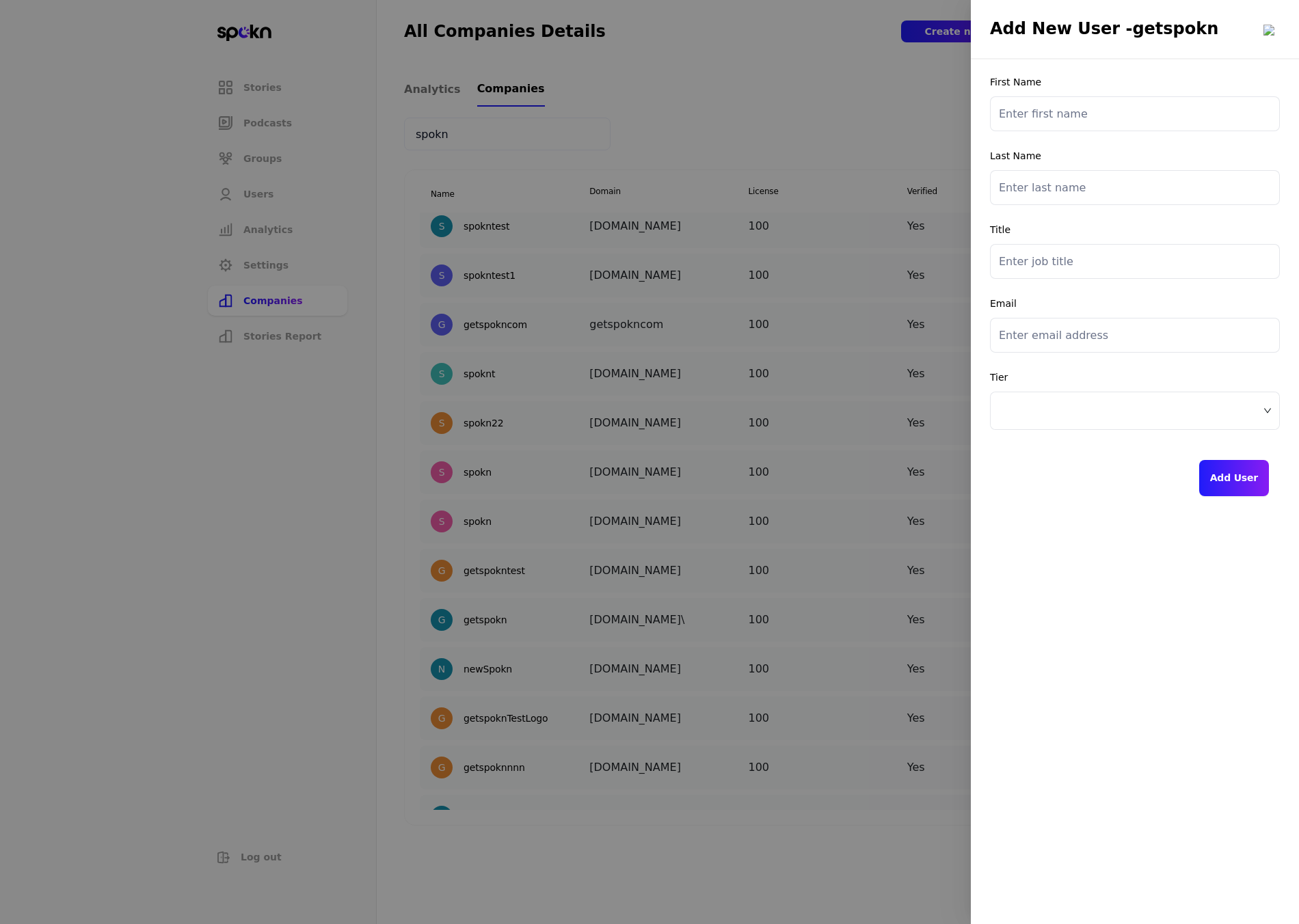
click at [1124, 110] on input "text" at bounding box center [1135, 114] width 290 height 35
type input "das"
click at [1084, 193] on input "text" at bounding box center [1135, 187] width 290 height 35
type input "gfd"
click at [1067, 263] on input "text" at bounding box center [1135, 261] width 290 height 35
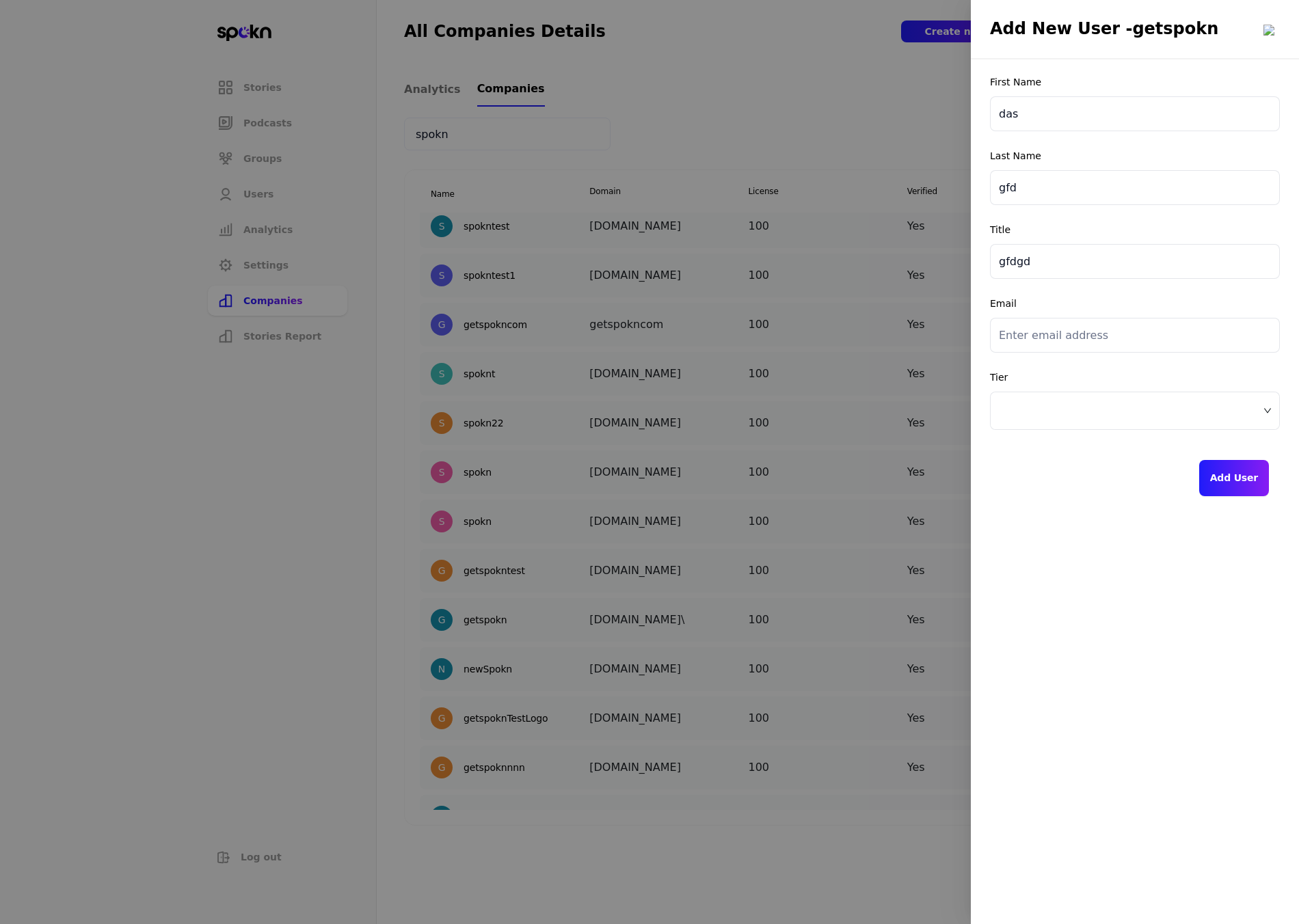
type input "gfdgd"
click at [1063, 328] on input "email" at bounding box center [1135, 335] width 290 height 35
type input "gi@go.test"
click at [1093, 411] on span at bounding box center [1135, 411] width 272 height 20
click at [1060, 467] on span "Creator" at bounding box center [1136, 467] width 274 height 15
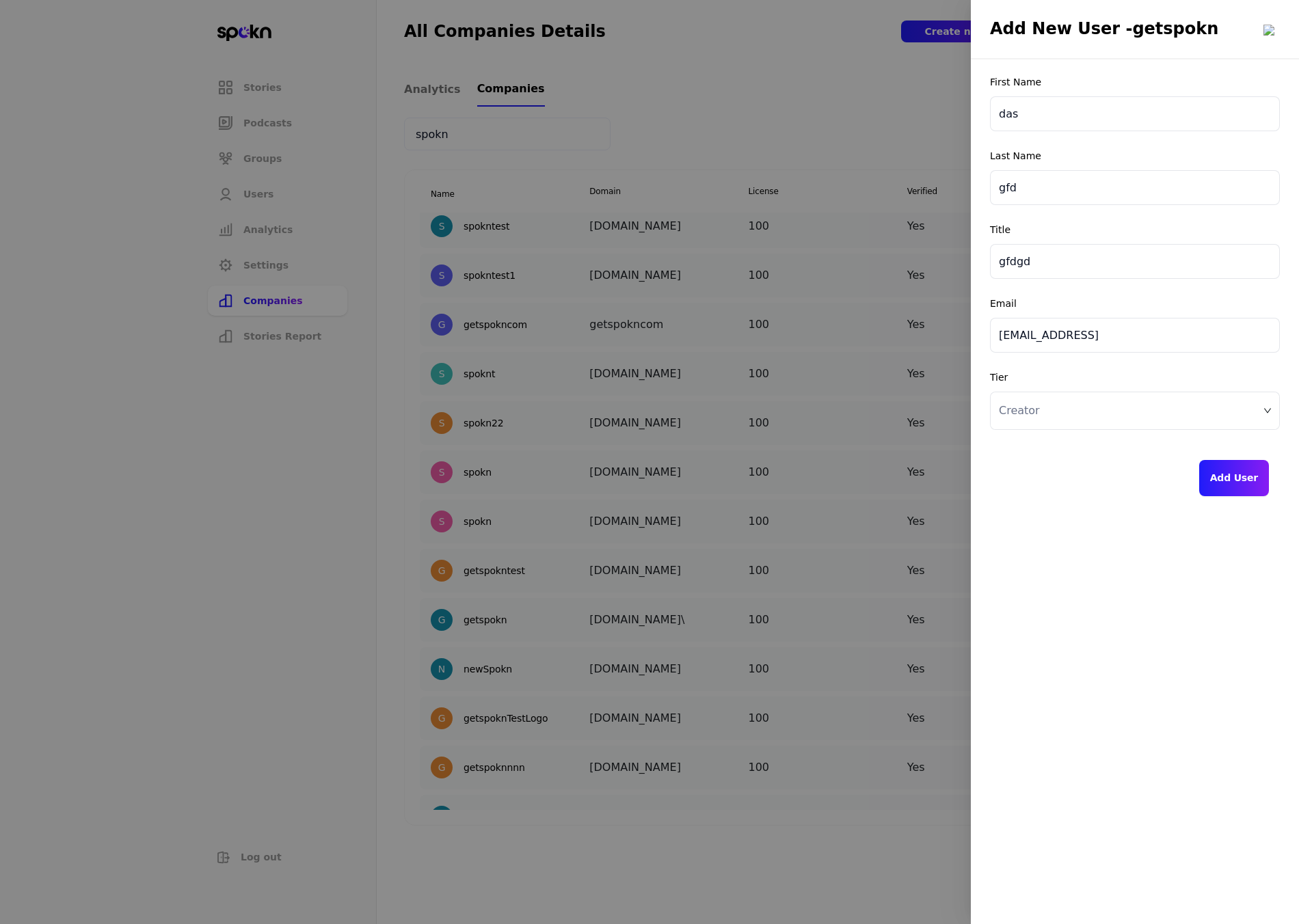
click at [1221, 482] on button "Add User" at bounding box center [1233, 478] width 69 height 37
click at [1231, 473] on button "Add User" at bounding box center [1233, 478] width 69 height 37
click at [1223, 481] on button "Add User" at bounding box center [1233, 478] width 69 height 37
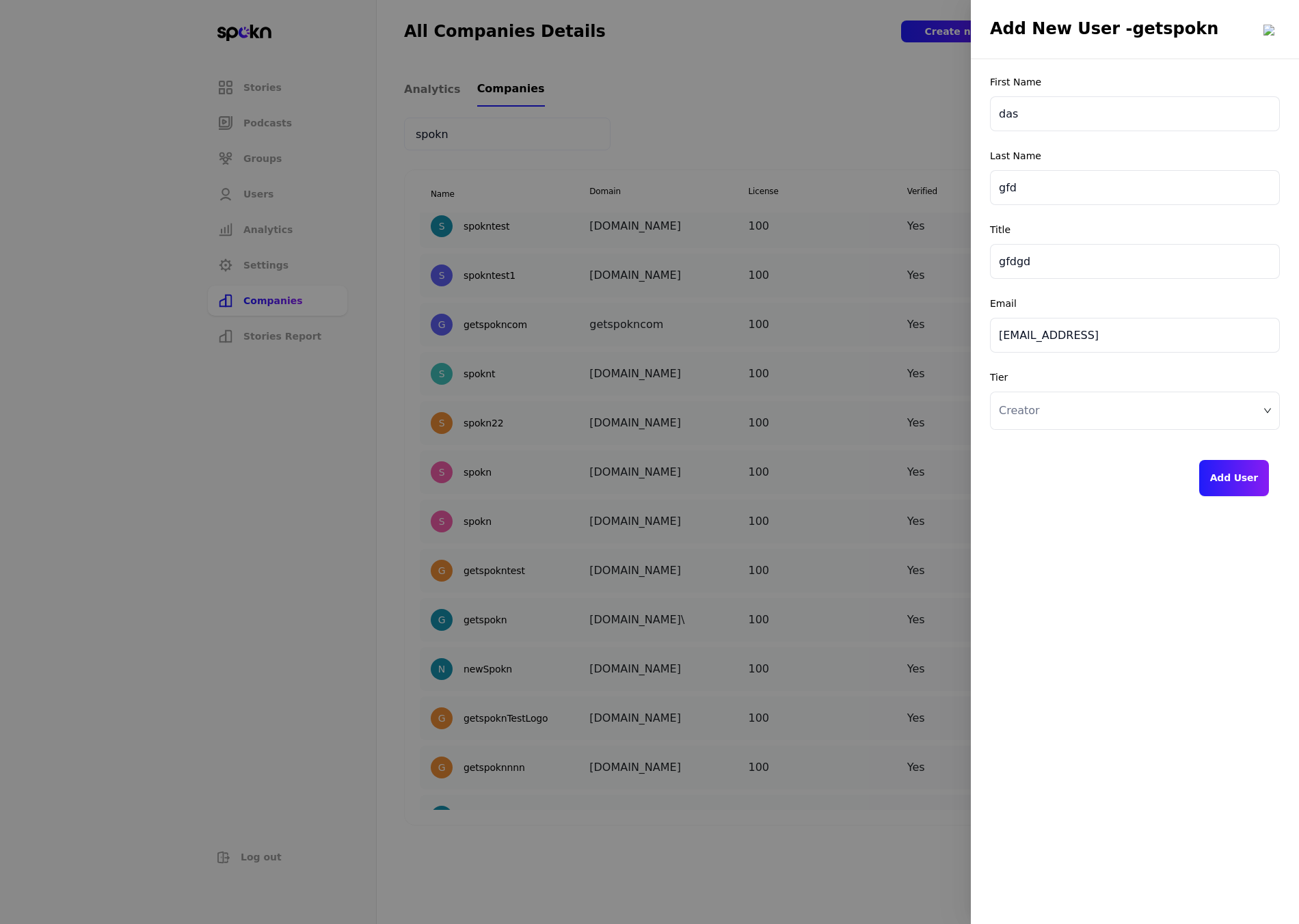
click at [1223, 481] on button "Add User" at bounding box center [1233, 478] width 69 height 37
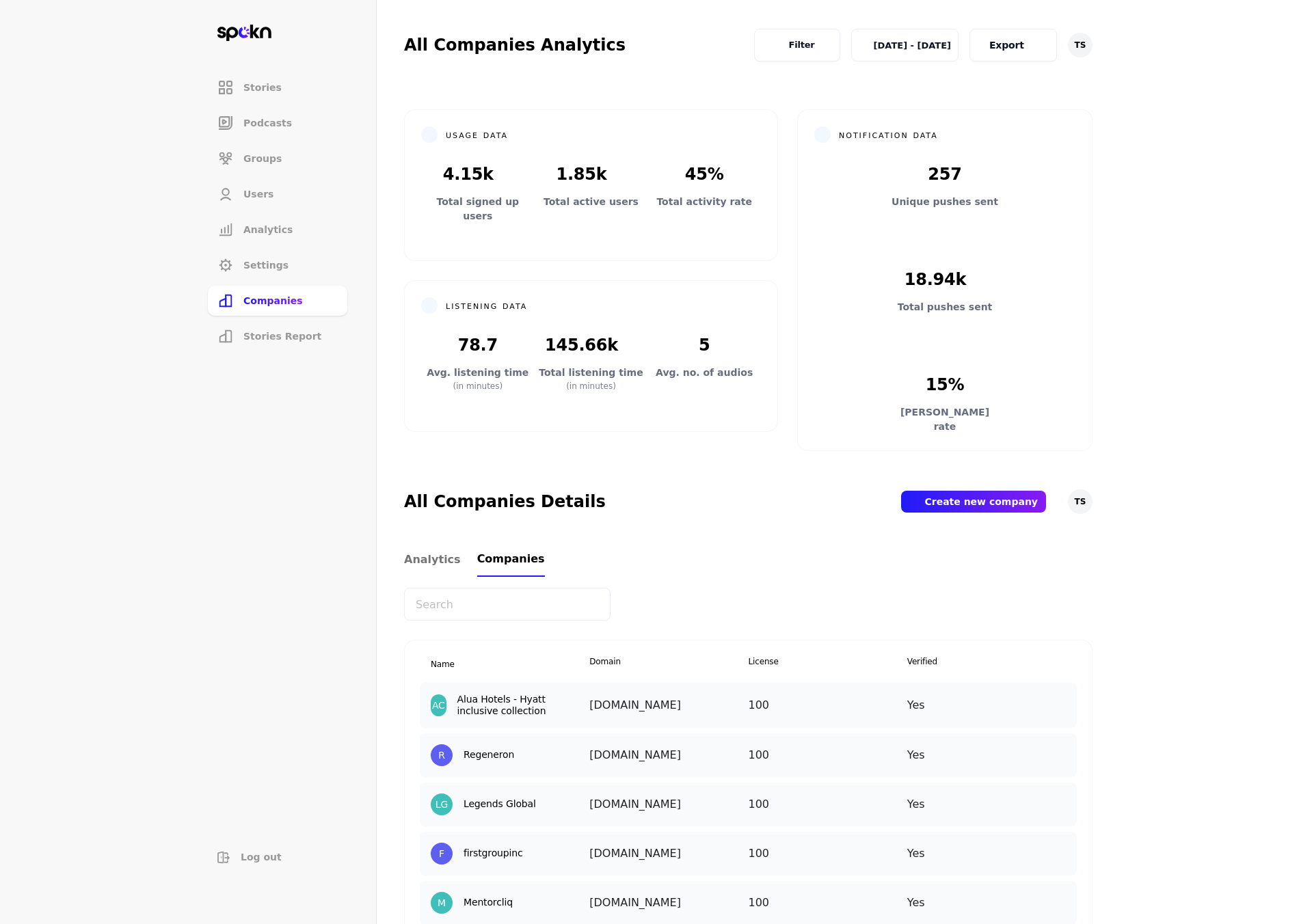
click at [1136, 344] on section "Stories Podcasts Groups Users Analytics Settings Companies Stories Report Log o…" at bounding box center [649, 462] width 1299 height 924
click at [516, 611] on input "text" at bounding box center [508, 604] width 206 height 33
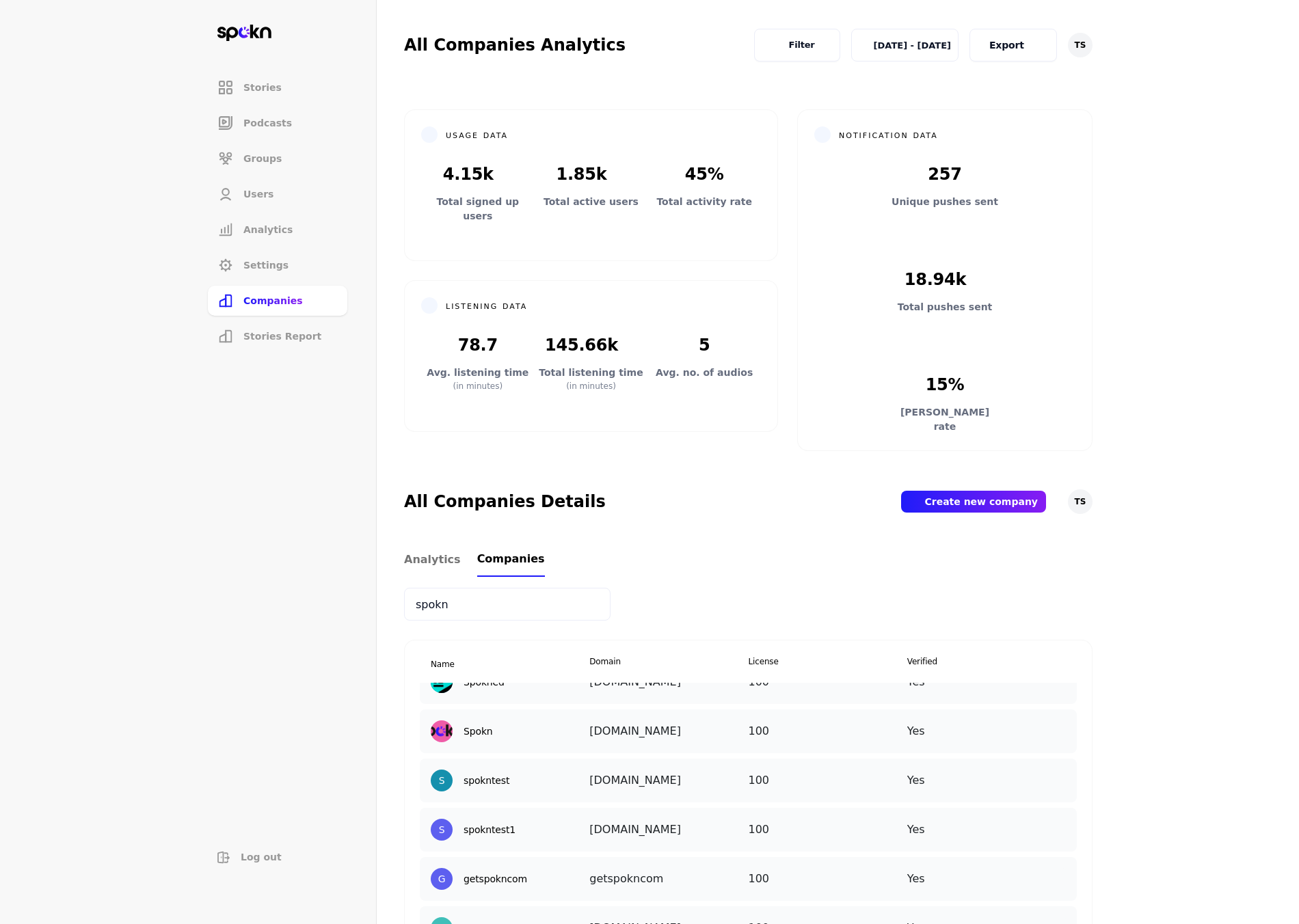
scroll to position [159, 0]
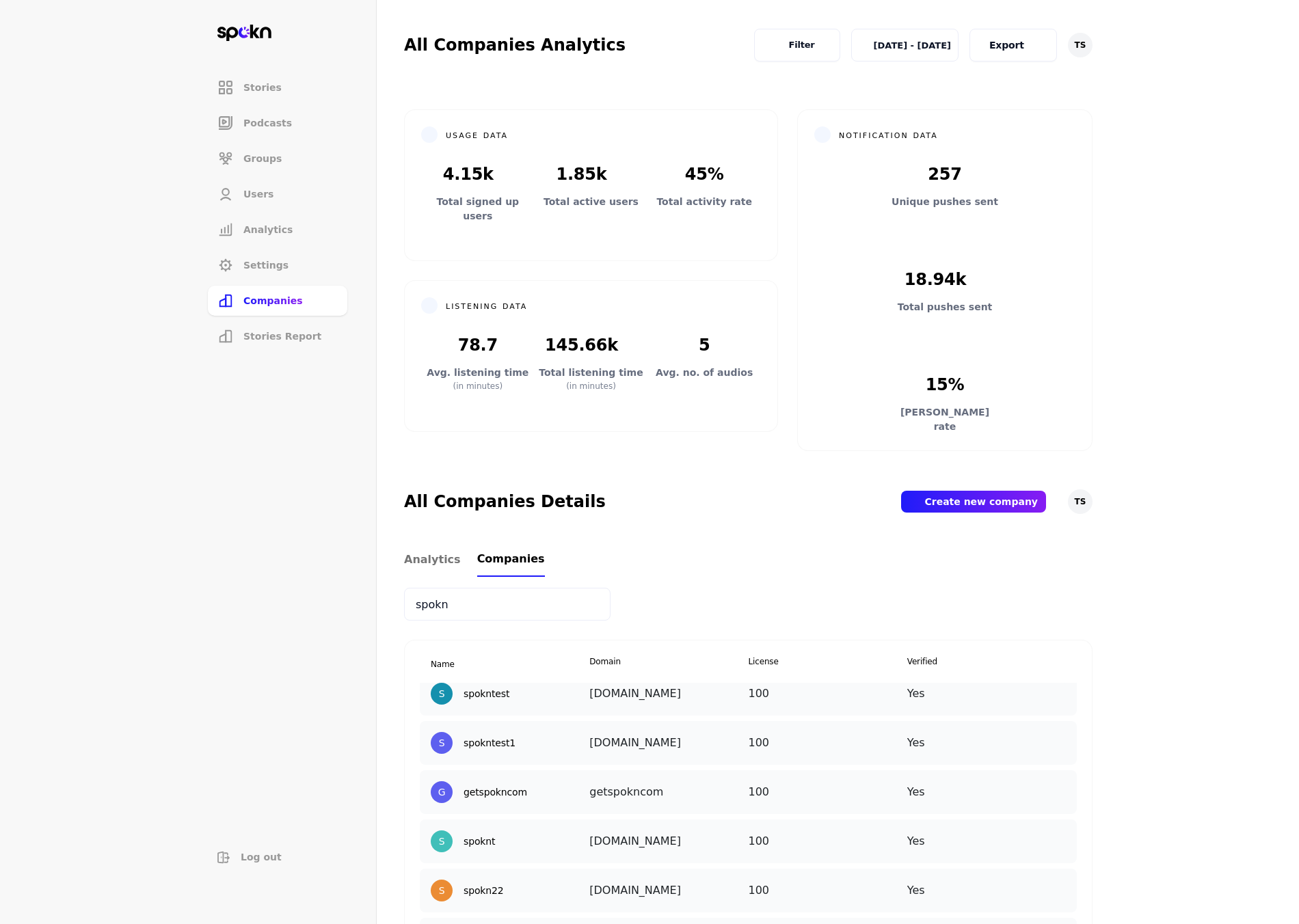
type input "spokn"
click at [1063, 782] on img at bounding box center [1063, 782] width 0 height 0
click at [1032, 873] on div "Add New User" at bounding box center [1063, 883] width 137 height 32
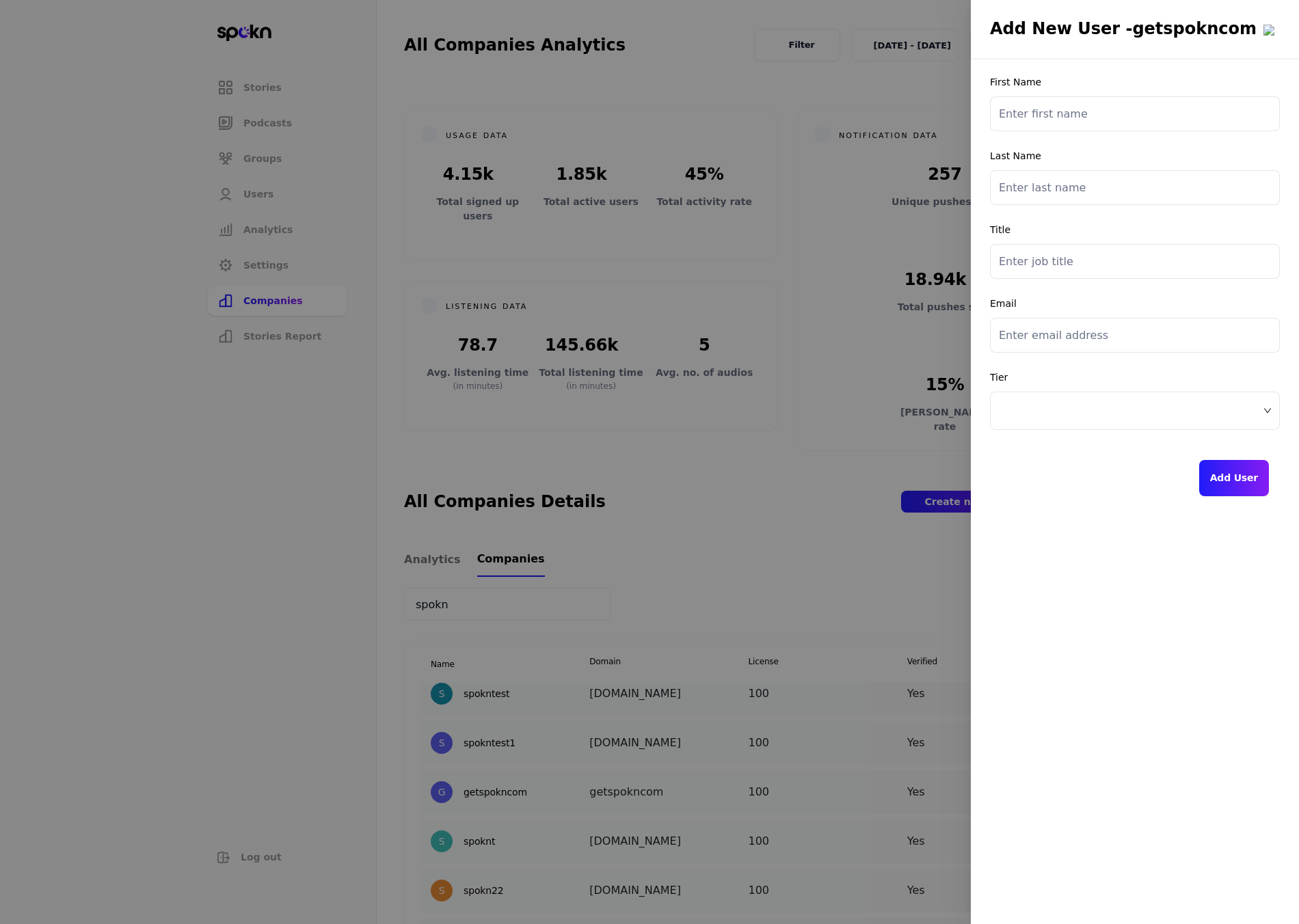
click at [1104, 118] on input "text" at bounding box center [1135, 114] width 290 height 35
type input "dsa"
click at [1076, 194] on input "text" at bounding box center [1135, 187] width 290 height 35
type input "gdf"
click at [1057, 244] on div at bounding box center [1135, 261] width 290 height 35
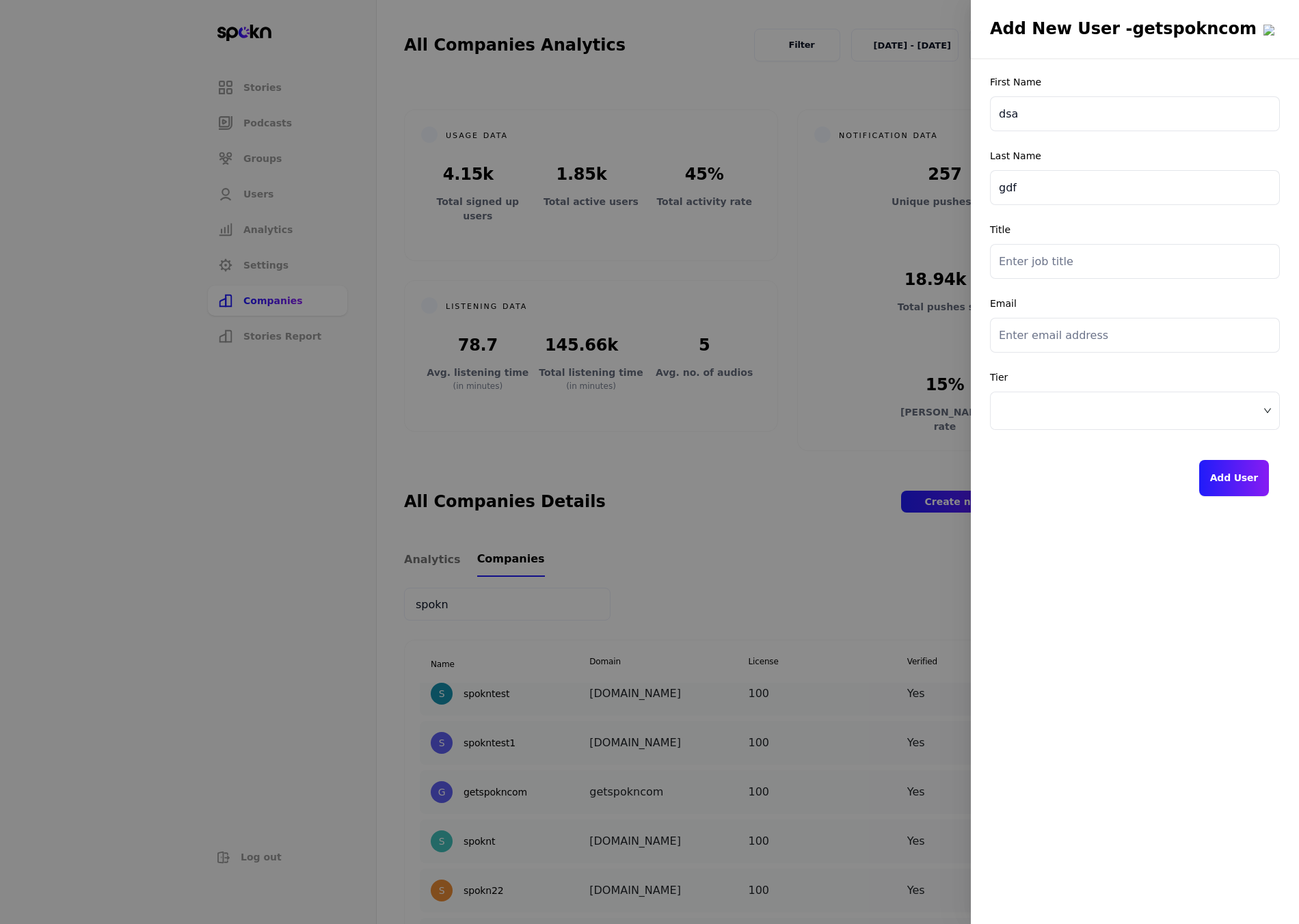
click at [1054, 265] on input "text" at bounding box center [1135, 261] width 290 height 35
type input "hgfhf"
click at [1038, 338] on input "email" at bounding box center [1135, 335] width 290 height 35
click at [1081, 415] on span at bounding box center [1135, 411] width 272 height 20
click at [1063, 345] on input "gi@go.test" at bounding box center [1135, 335] width 290 height 35
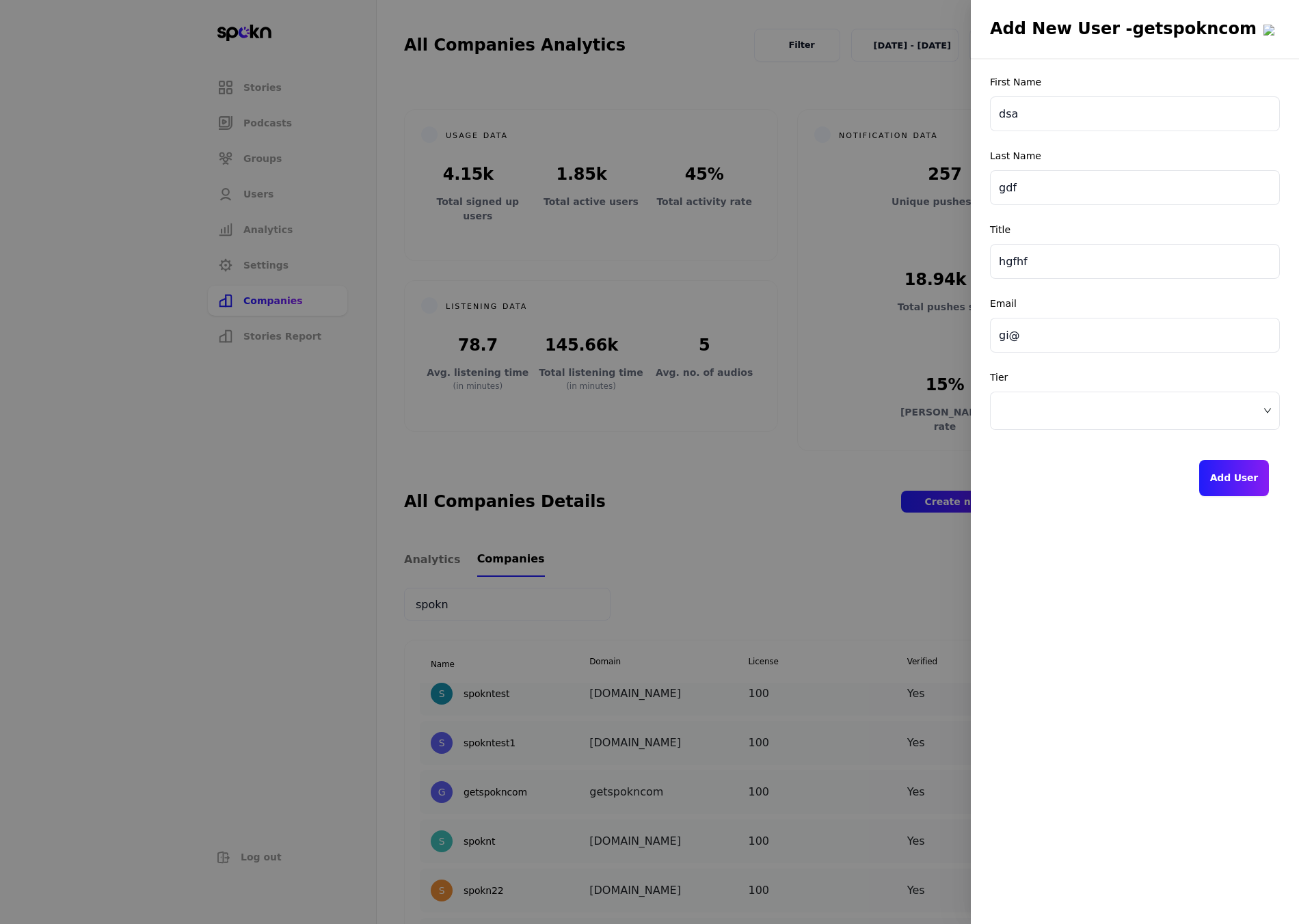
click at [1030, 360] on div "First Name dsa Last Name gdf Title hgfhf Email gi@ Tier Add User" at bounding box center [1135, 287] width 290 height 420
click at [1034, 345] on input "gi@" at bounding box center [1135, 335] width 290 height 35
click at [1043, 404] on span at bounding box center [1135, 411] width 272 height 20
click at [1041, 467] on span "Creator" at bounding box center [1136, 467] width 274 height 15
click at [1252, 487] on button "Add User" at bounding box center [1233, 478] width 69 height 37
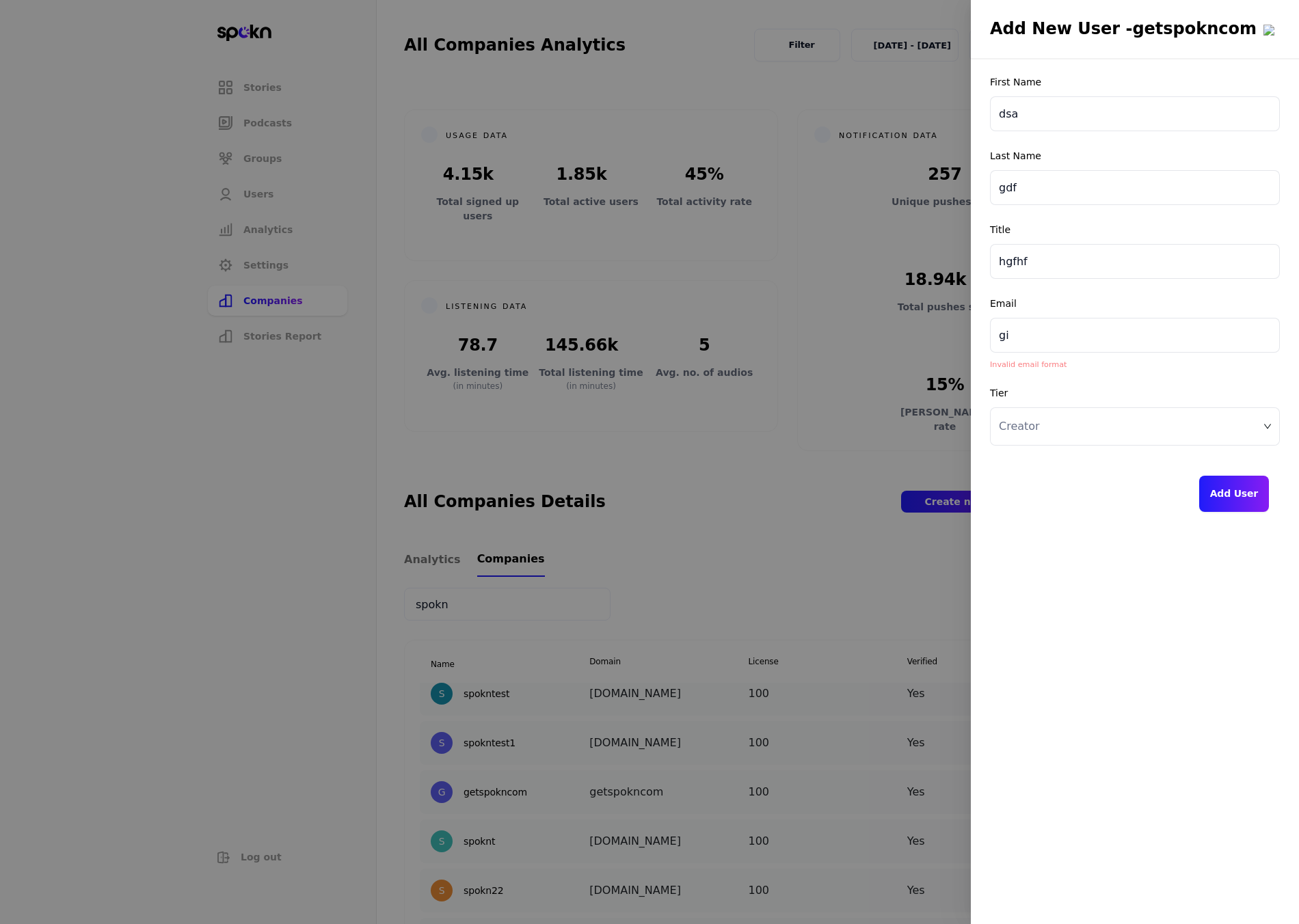
click at [1065, 338] on input "gi" at bounding box center [1135, 335] width 290 height 35
type input "gi@go.test"
click at [1237, 475] on button "Add User" at bounding box center [1233, 478] width 69 height 37
click at [1239, 483] on button "Add User" at bounding box center [1233, 478] width 69 height 37
click at [1243, 474] on button "Add User" at bounding box center [1233, 478] width 69 height 37
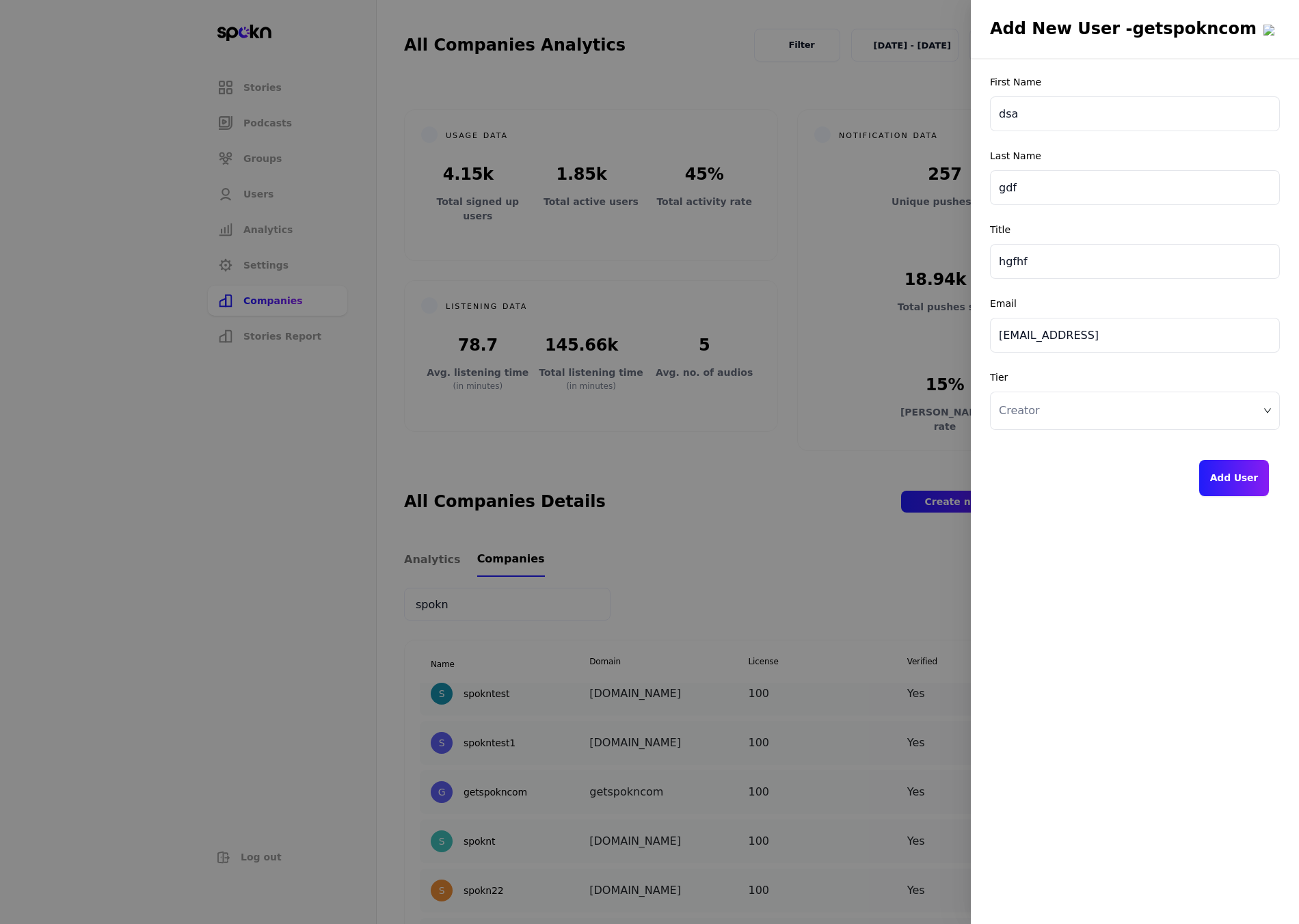
click at [1244, 472] on button "Add User" at bounding box center [1233, 478] width 69 height 37
click at [795, 415] on div at bounding box center [649, 462] width 1299 height 924
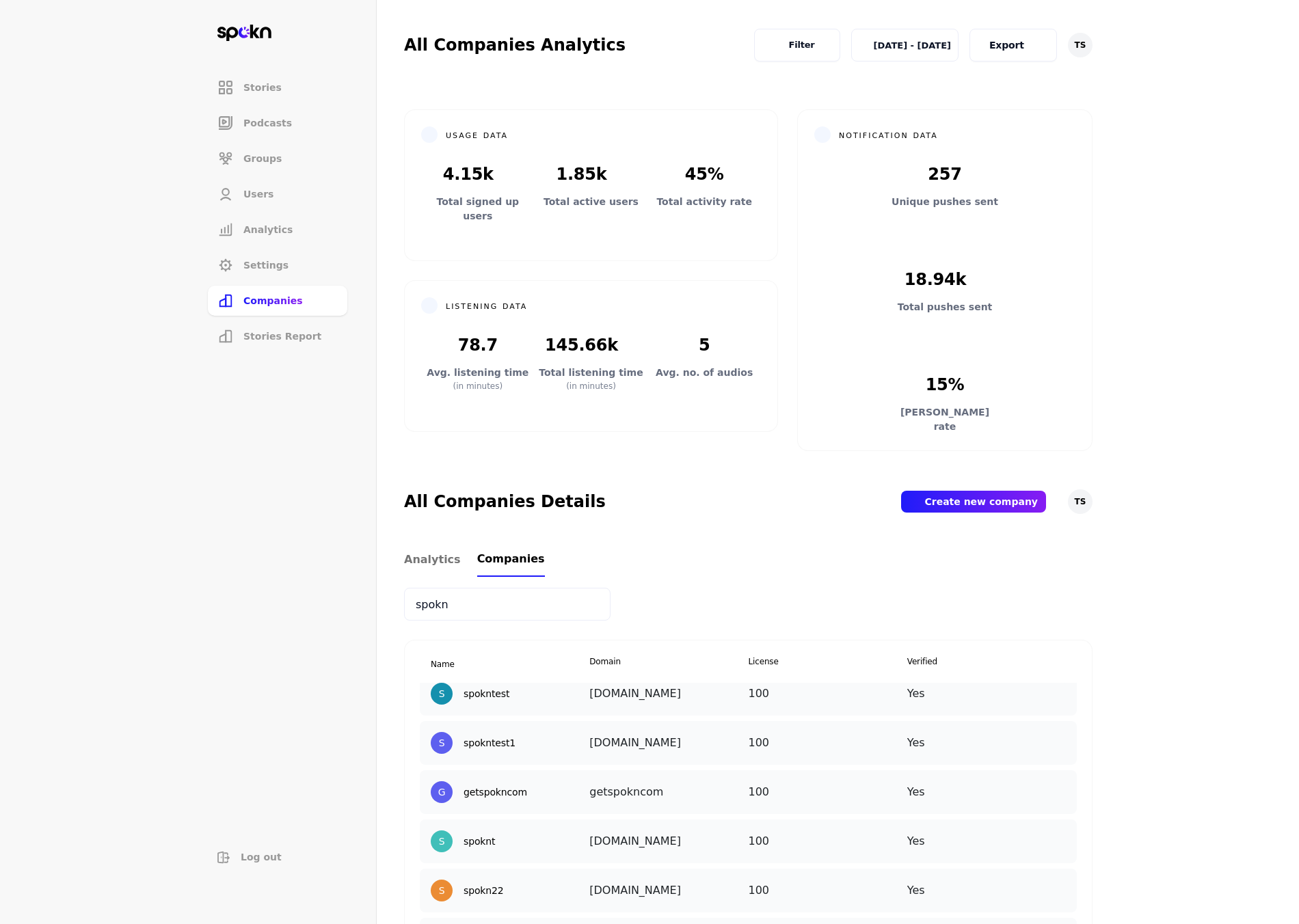
click at [1063, 732] on img at bounding box center [1063, 732] width 0 height 0
click at [1022, 829] on p "Add New User" at bounding box center [1055, 834] width 67 height 15
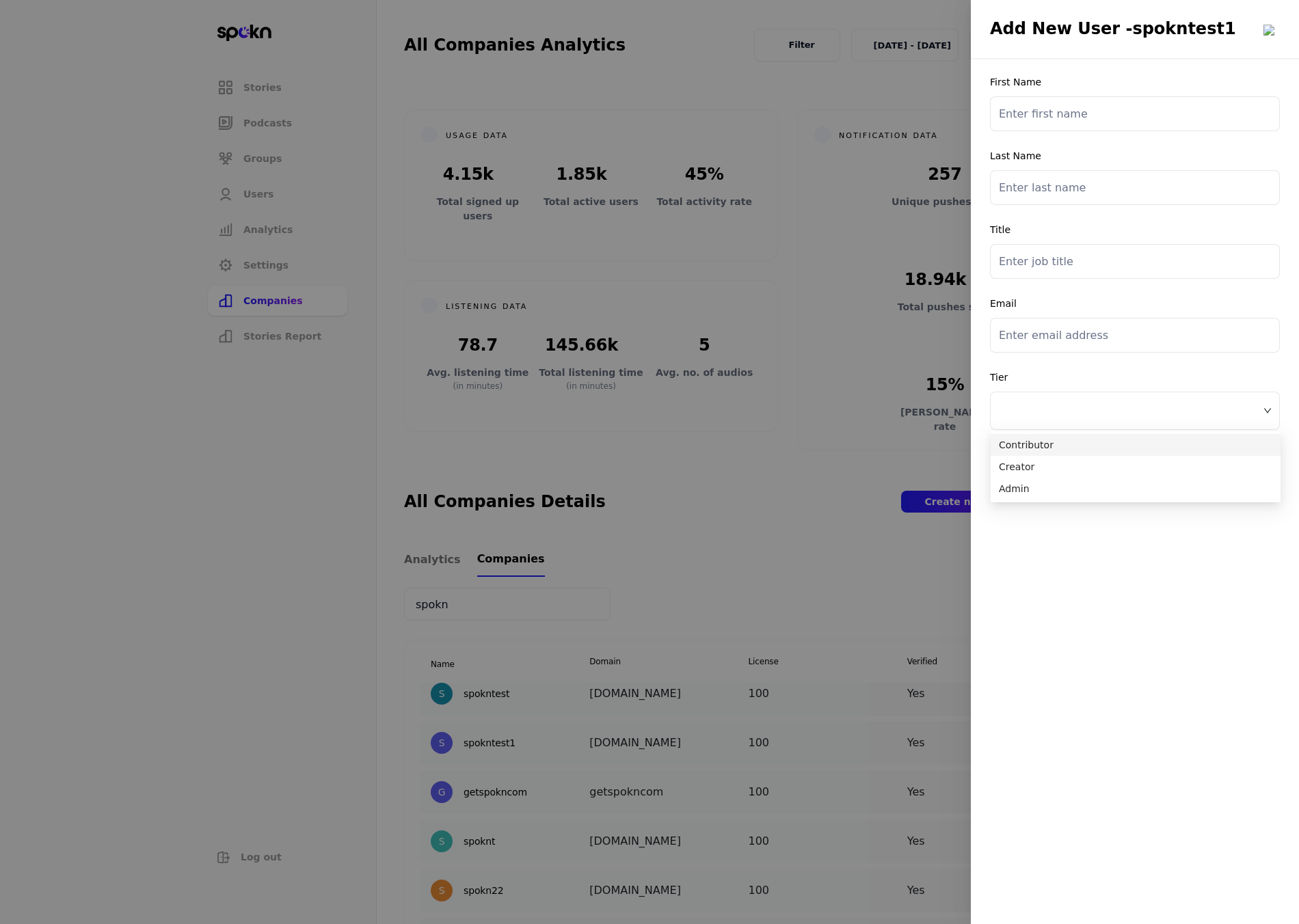
click at [1127, 399] on div at bounding box center [1135, 411] width 288 height 37
click at [1121, 366] on div "First Name Last Name Title Email Tier Add User" at bounding box center [1135, 287] width 290 height 420
click at [1116, 420] on span at bounding box center [1135, 411] width 272 height 20
click at [1076, 589] on div "First Name Last Name Title Email Tier Add User" at bounding box center [1134, 427] width 328 height 740
click at [834, 562] on div at bounding box center [649, 462] width 1299 height 924
